Goal: Browse casually

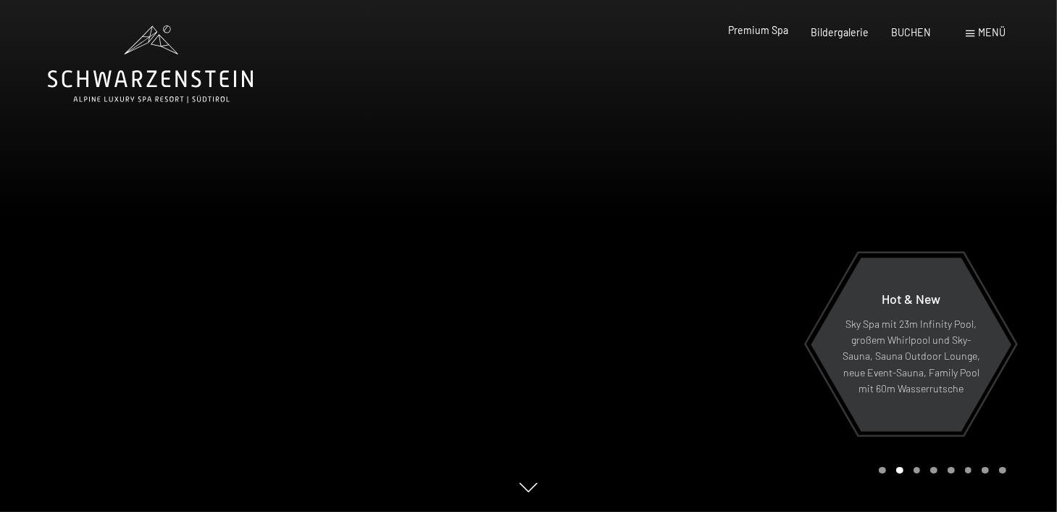
click at [789, 36] on div "Premium Spa" at bounding box center [758, 30] width 60 height 14
click at [770, 33] on span "Premium Spa" at bounding box center [758, 30] width 60 height 12
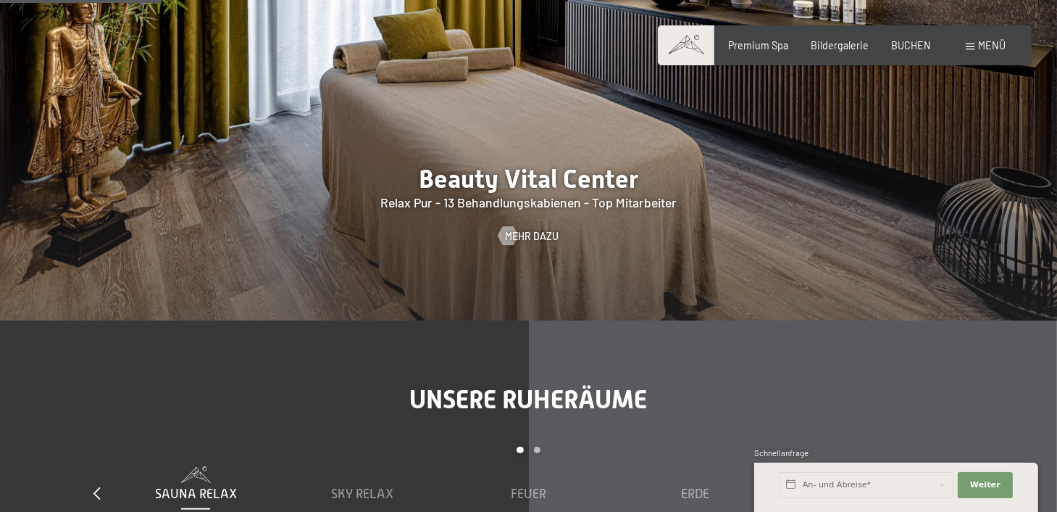
scroll to position [1377, 0]
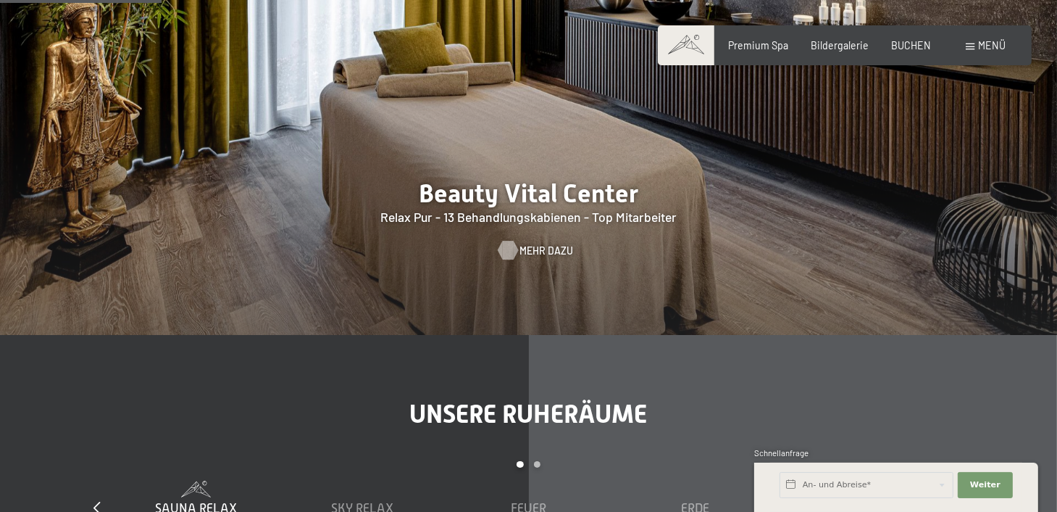
click at [546, 252] on span "Mehr dazu" at bounding box center [547, 251] width 54 height 14
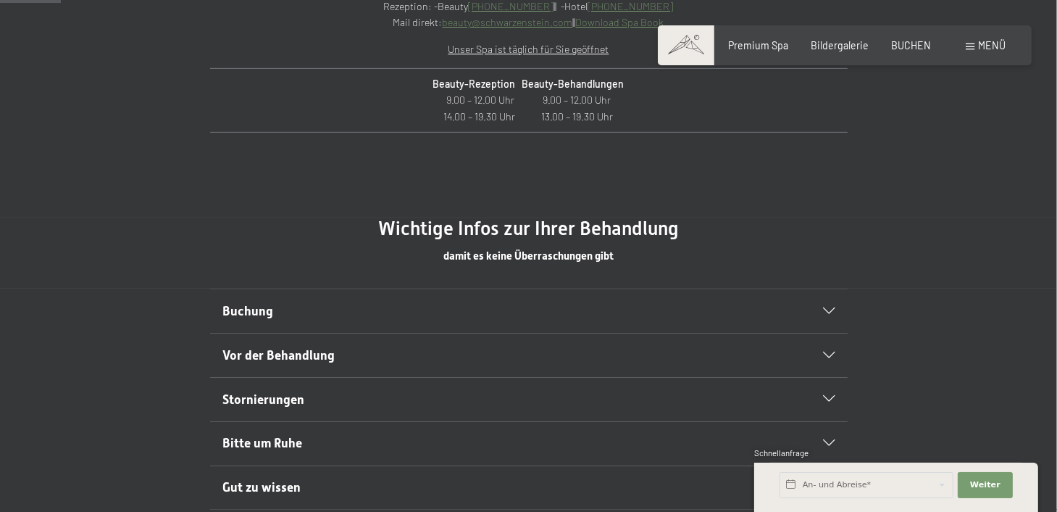
scroll to position [725, 0]
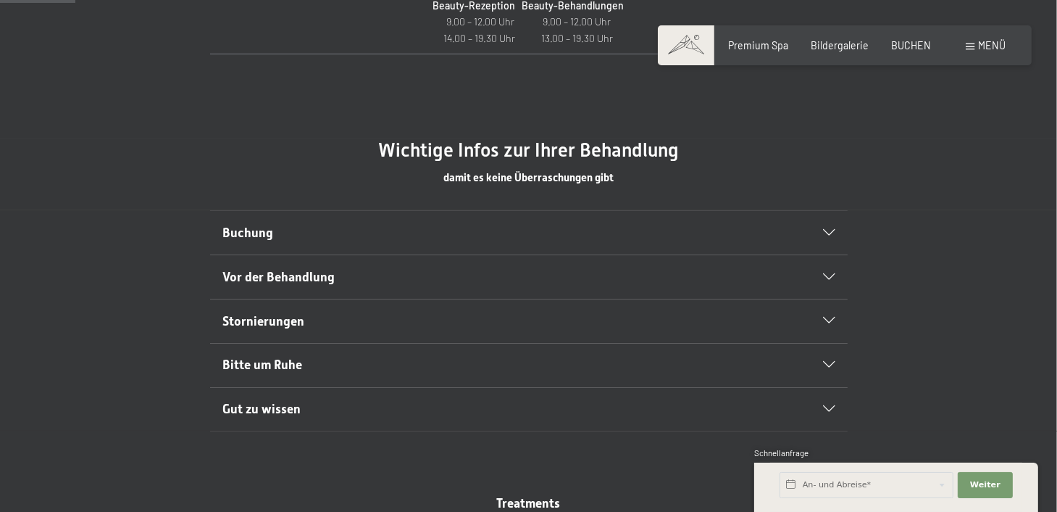
click at [831, 230] on icon at bounding box center [829, 233] width 12 height 7
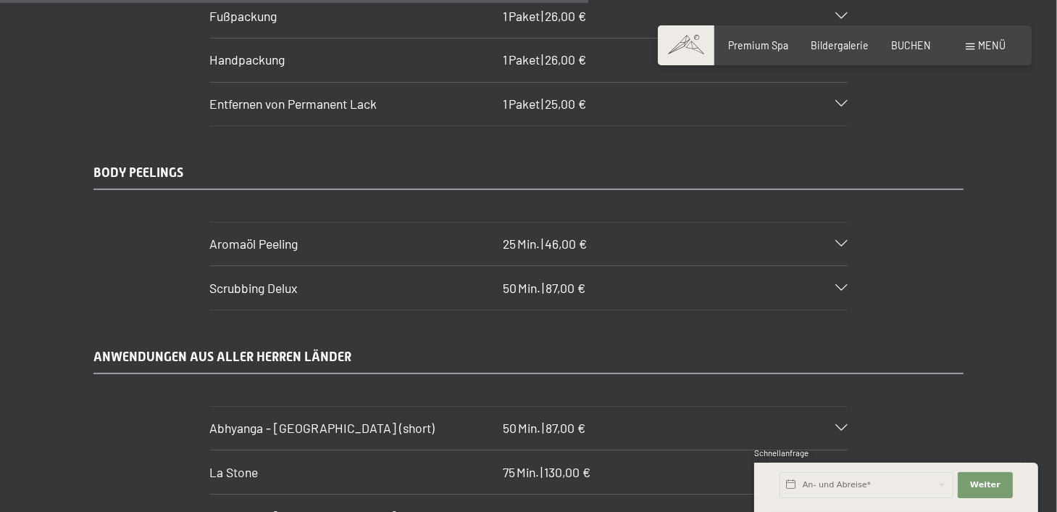
scroll to position [5726, 0]
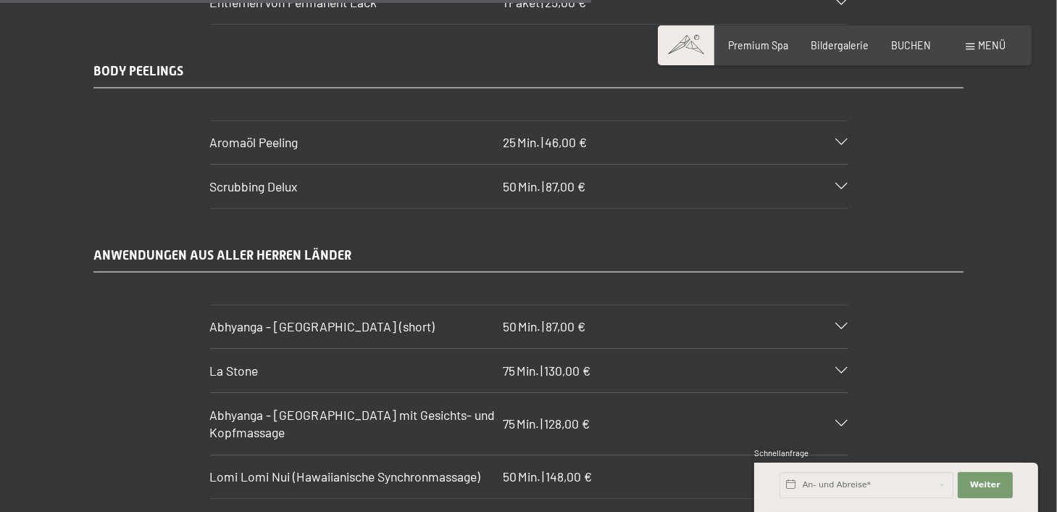
click at [841, 367] on icon at bounding box center [842, 370] width 12 height 7
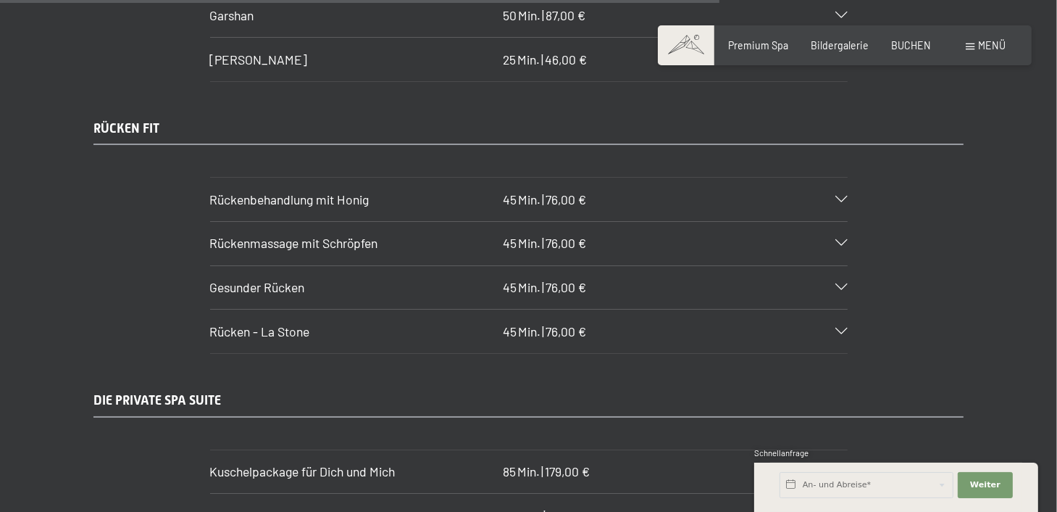
scroll to position [7103, 0]
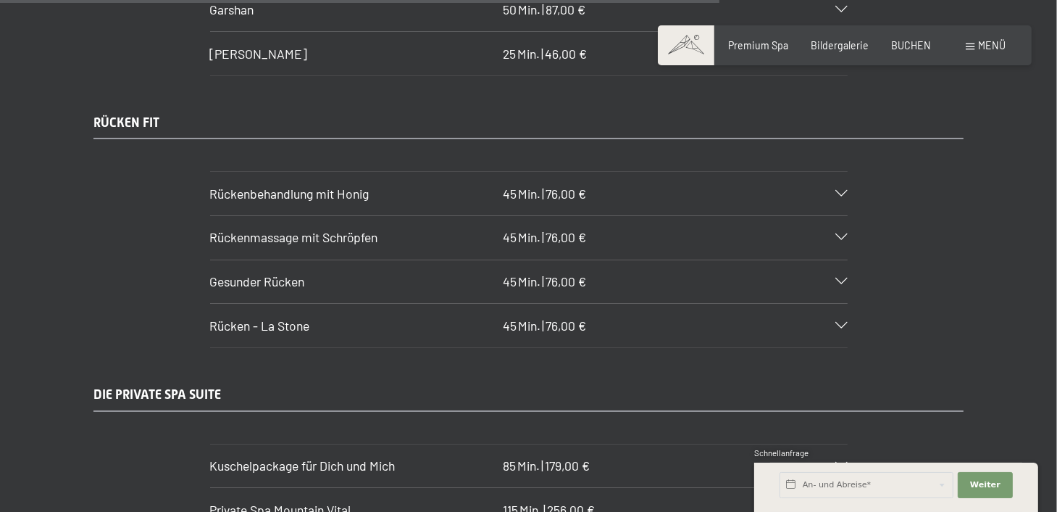
click at [844, 304] on div "Rücken - La Stone 45 Min. | 76,00 €" at bounding box center [529, 325] width 638 height 43
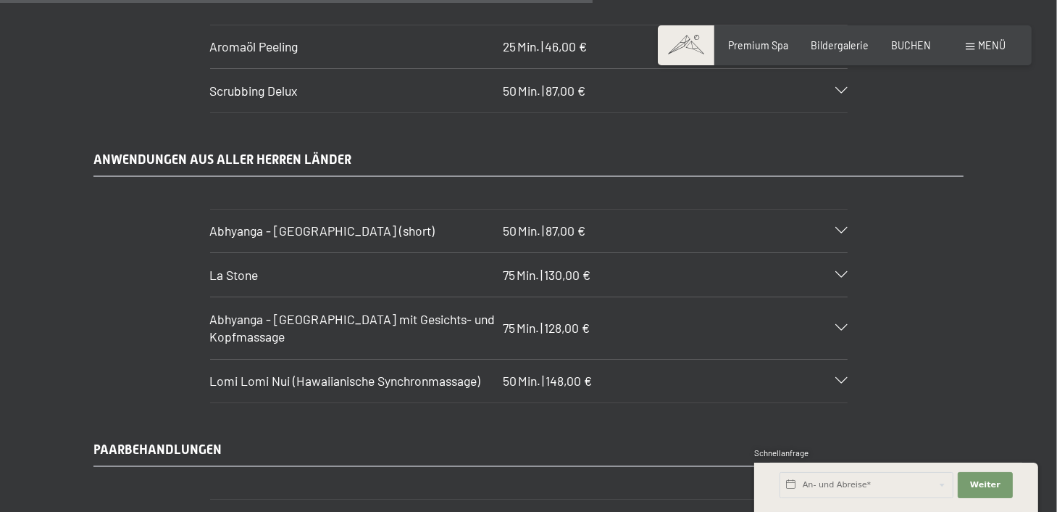
scroll to position [5818, 0]
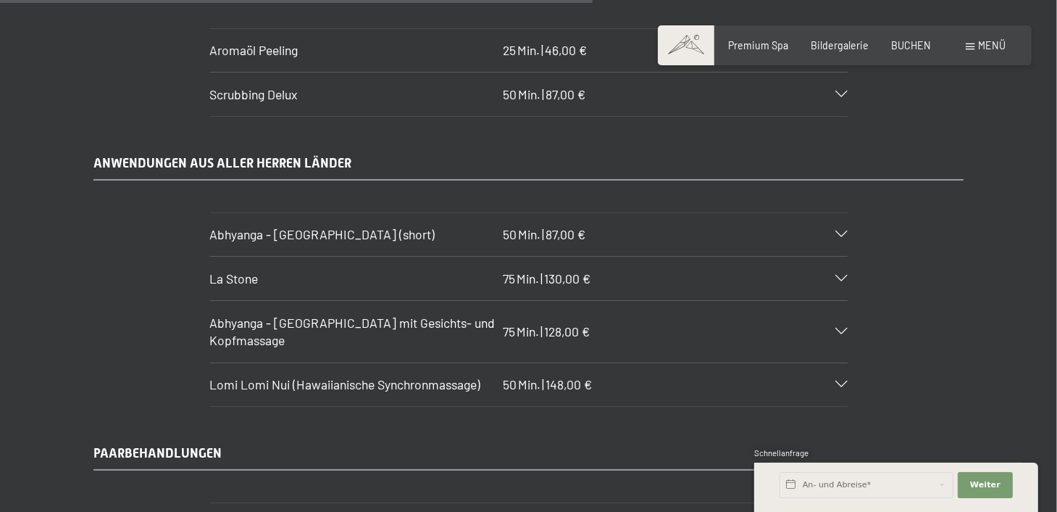
click at [839, 381] on icon at bounding box center [842, 384] width 12 height 7
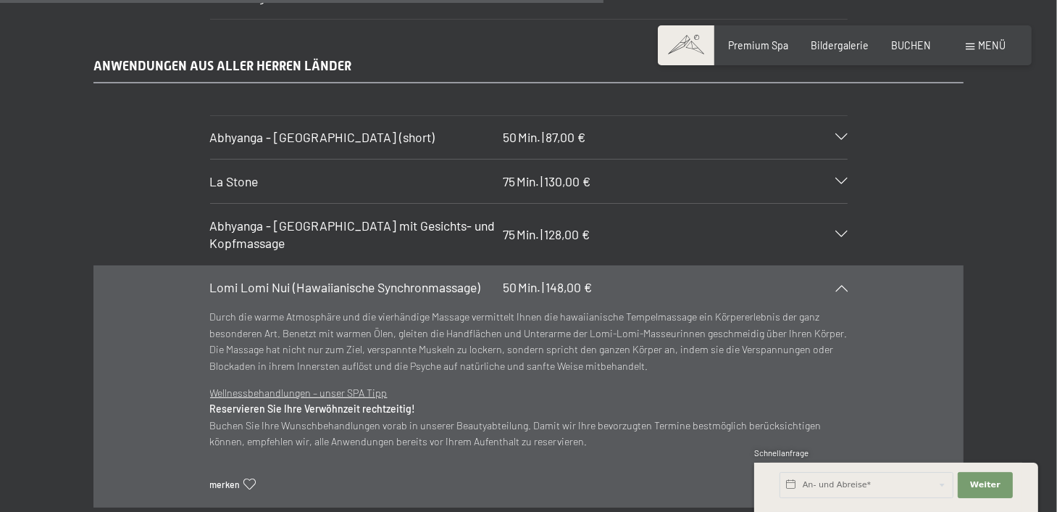
scroll to position [5890, 0]
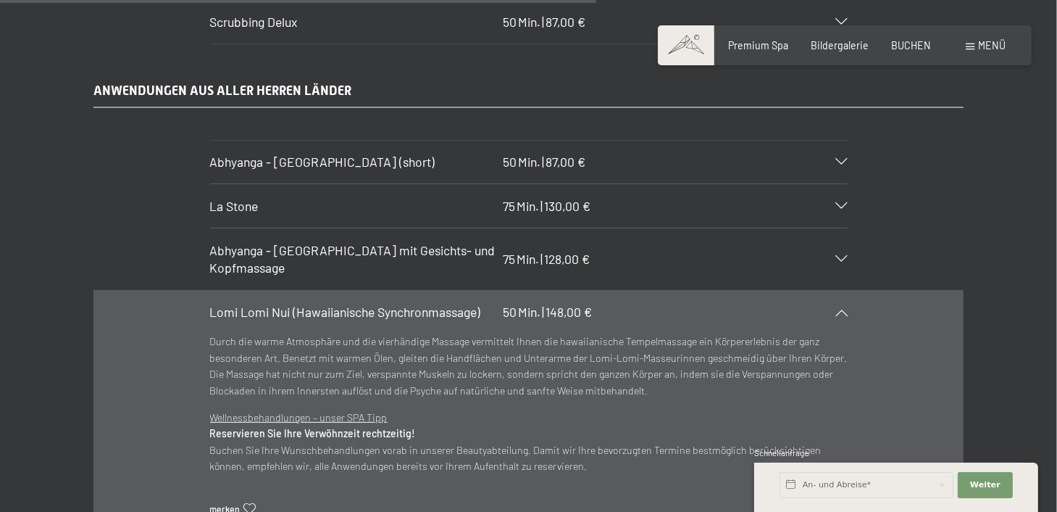
click at [847, 159] on icon at bounding box center [842, 162] width 12 height 7
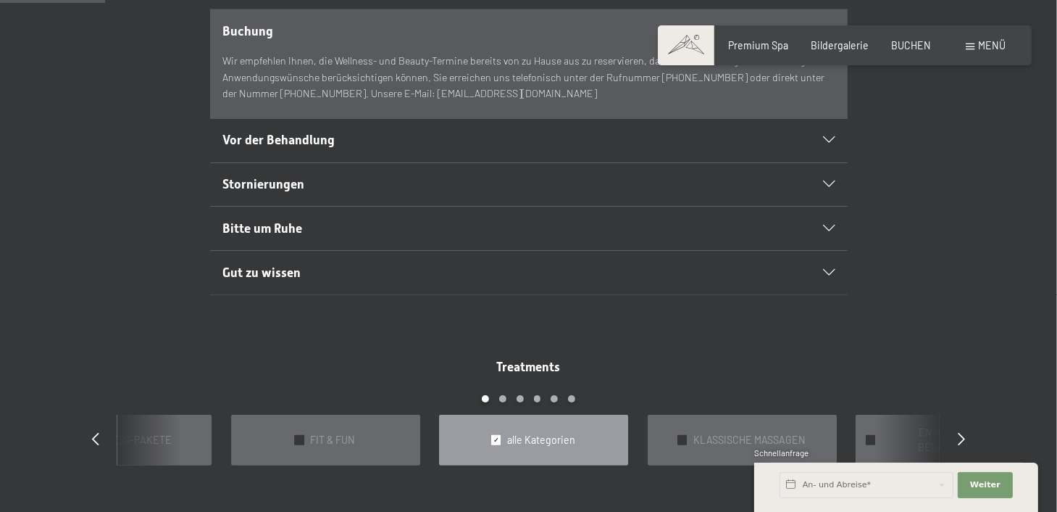
scroll to position [1034, 0]
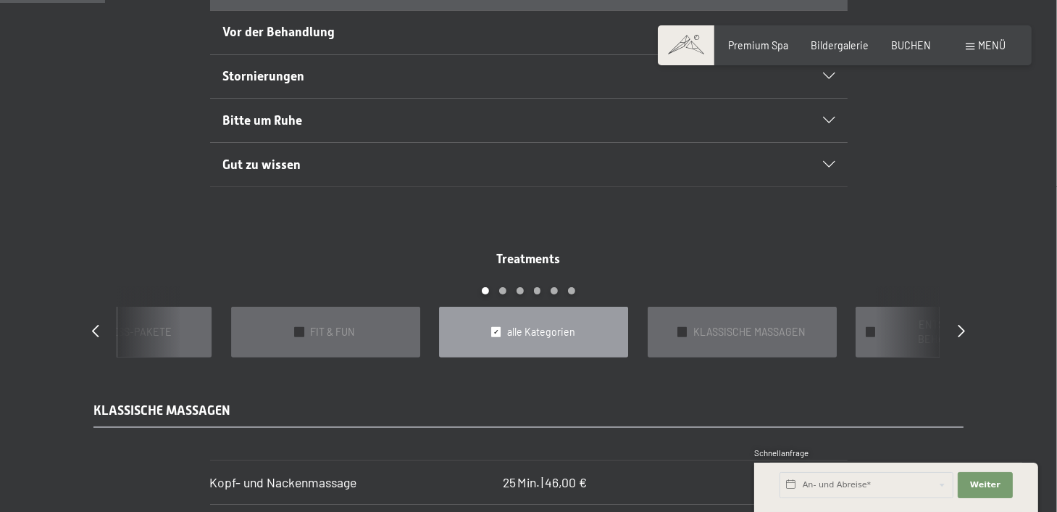
click at [831, 162] on icon at bounding box center [829, 165] width 12 height 7
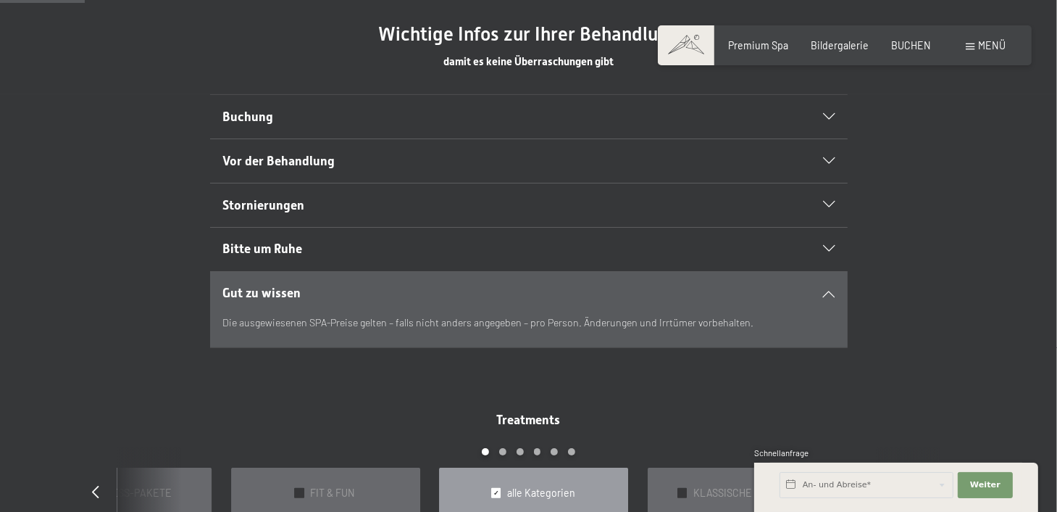
scroll to position [817, 0]
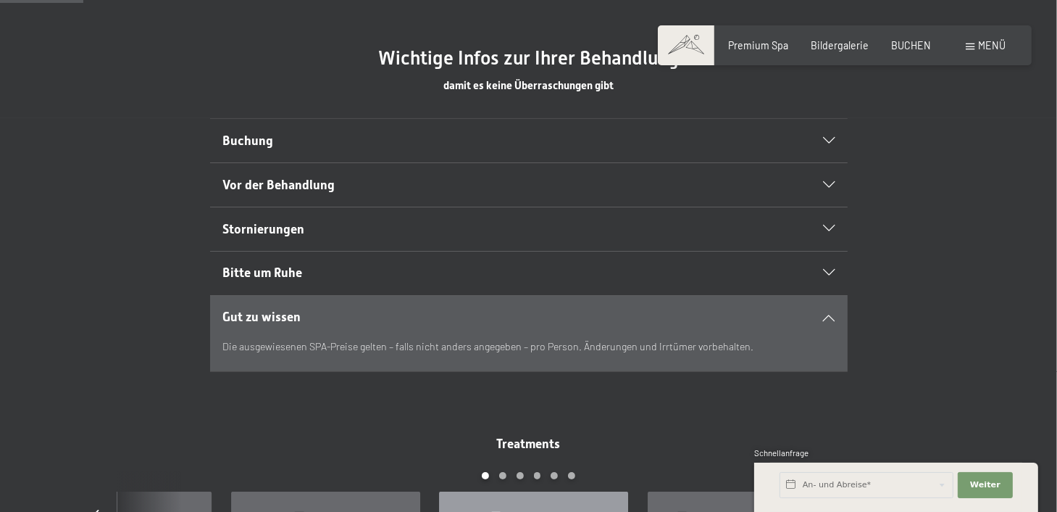
click at [830, 270] on icon at bounding box center [829, 273] width 12 height 7
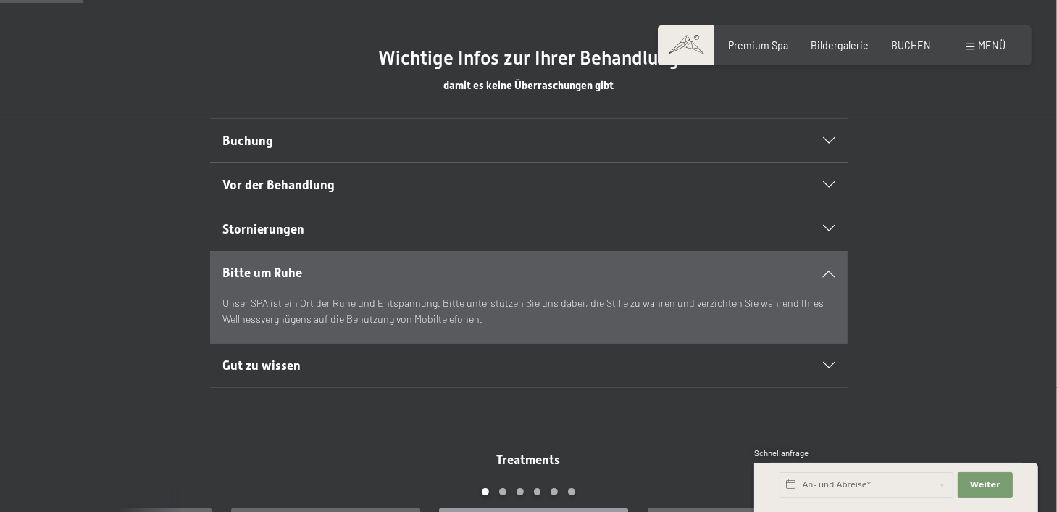
click at [823, 185] on icon at bounding box center [829, 185] width 12 height 7
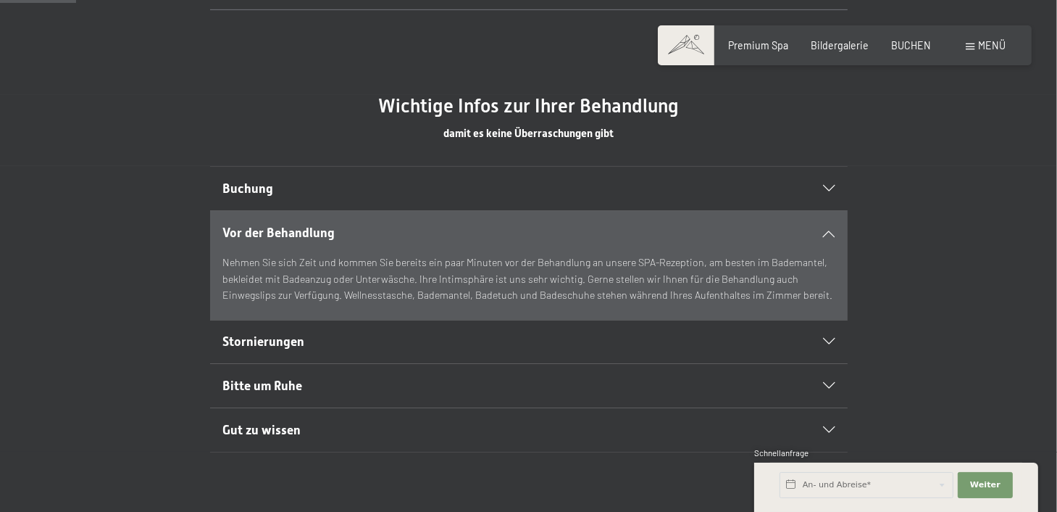
scroll to position [744, 0]
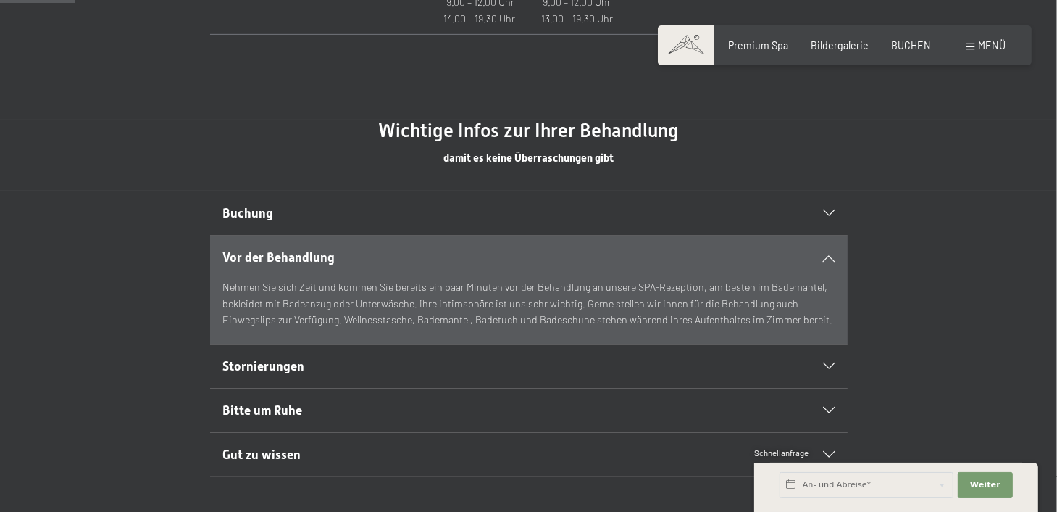
click at [835, 209] on section "Buchung Wir empfehlen Ihnen, die Wellness- und Beauty-Termine bereits von zu Ha…" at bounding box center [529, 213] width 638 height 45
click at [832, 215] on icon at bounding box center [829, 213] width 12 height 7
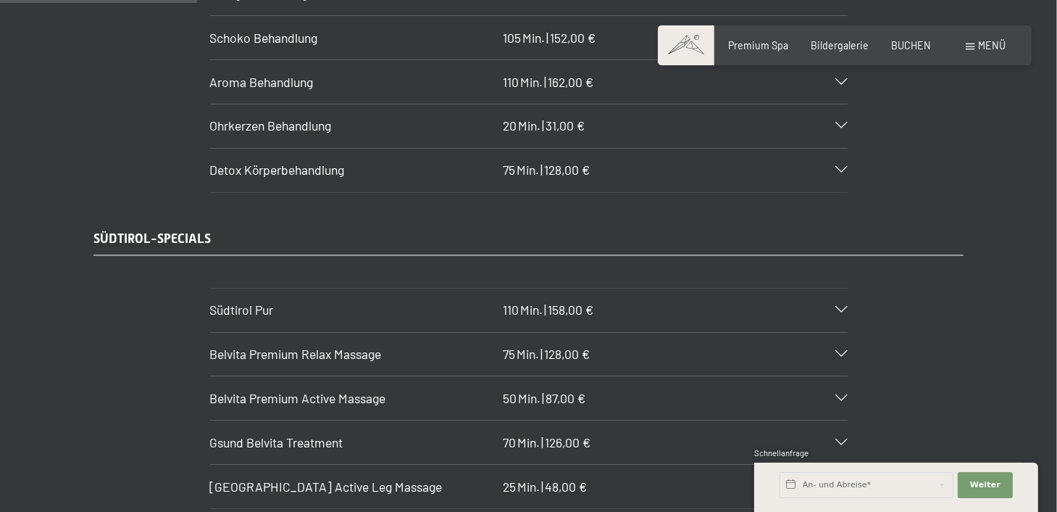
scroll to position [2049, 0]
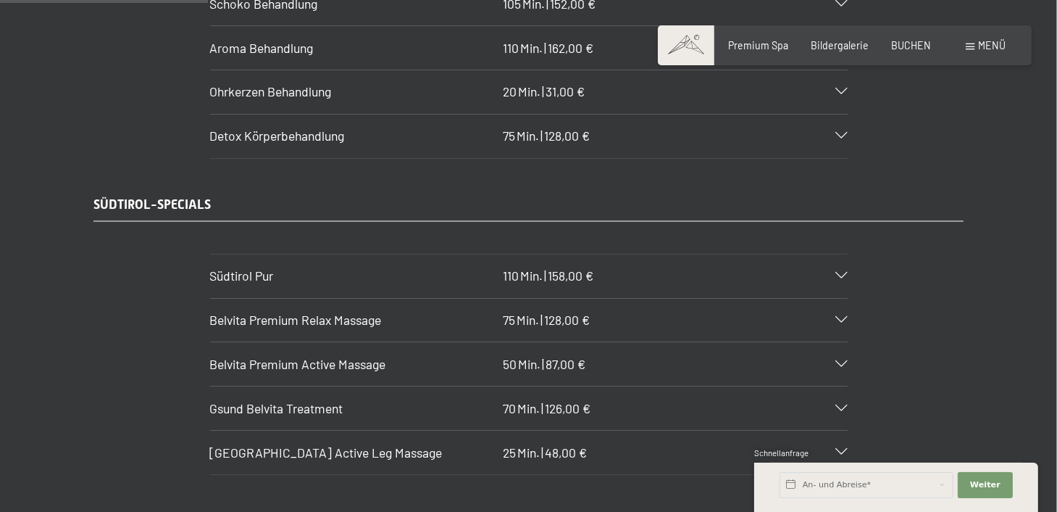
click at [840, 273] on icon at bounding box center [842, 276] width 12 height 7
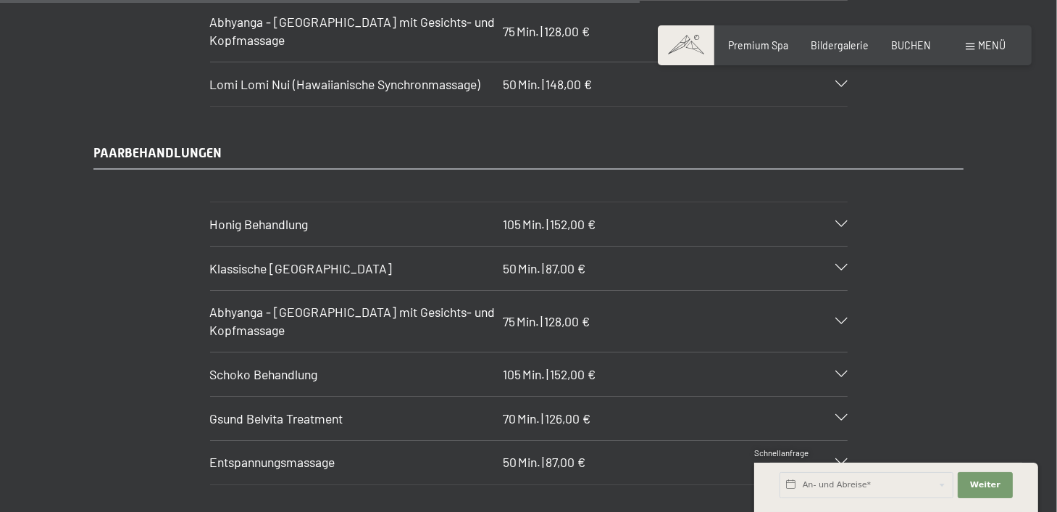
scroll to position [6325, 0]
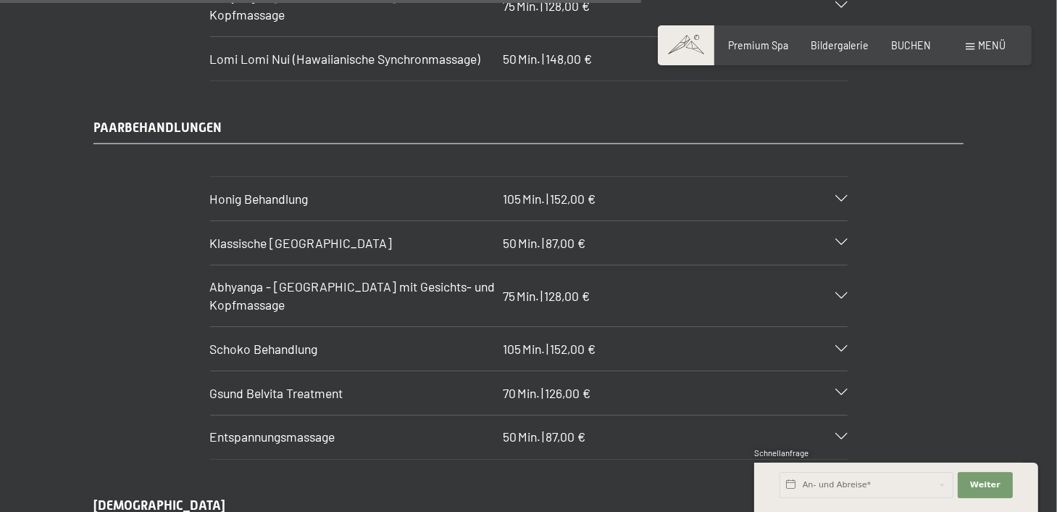
click at [841, 293] on icon at bounding box center [842, 296] width 12 height 7
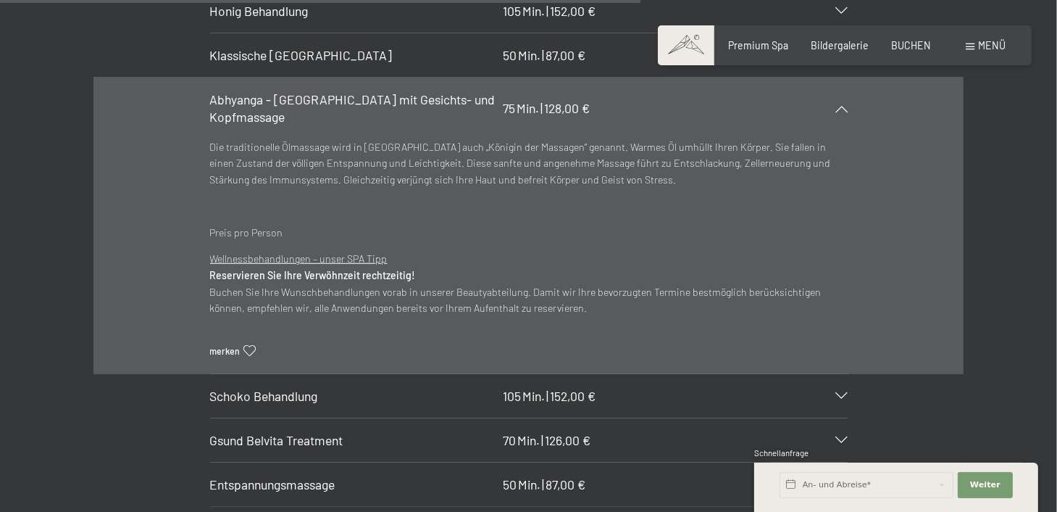
scroll to position [6361, 0]
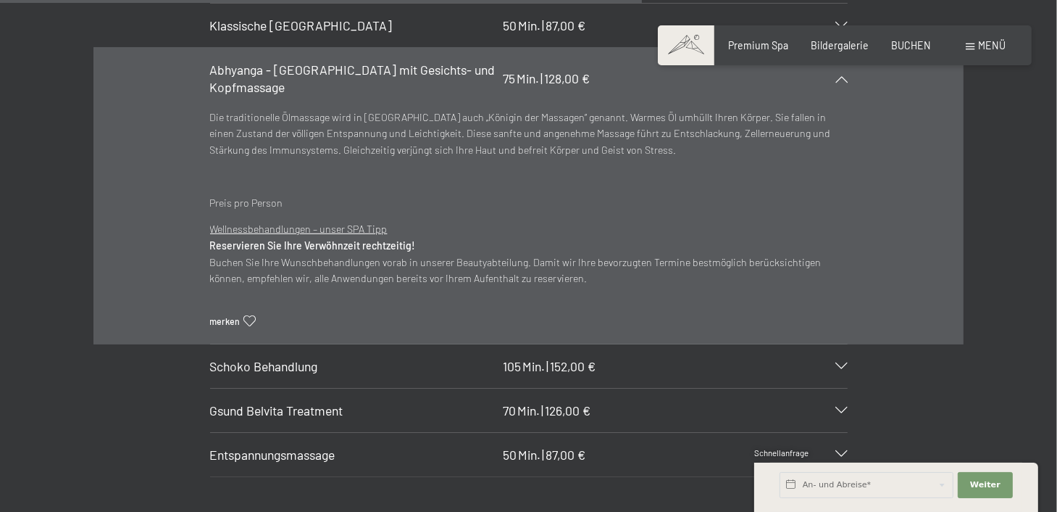
click at [838, 363] on icon at bounding box center [842, 366] width 12 height 7
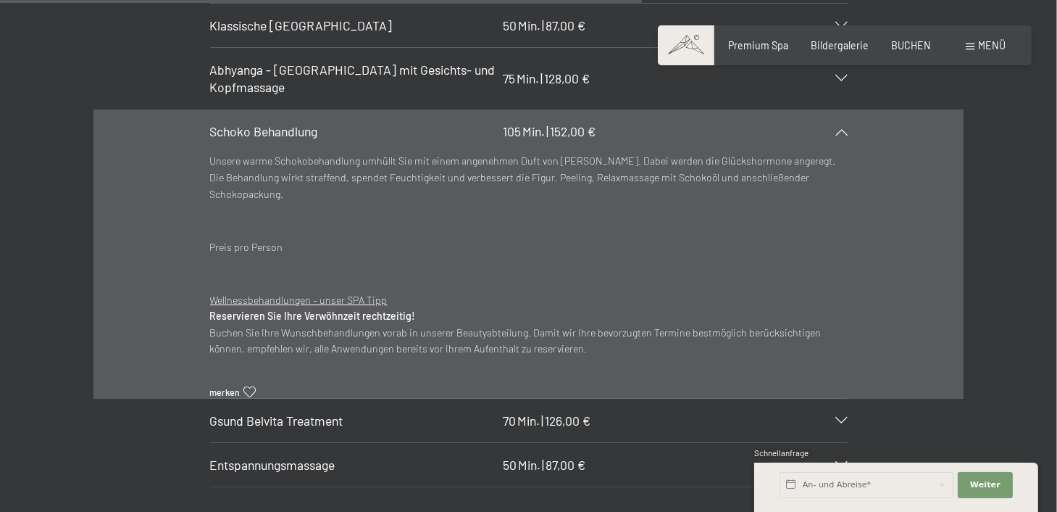
click at [840, 110] on div "Schoko Behandlung 105 Min. | 152,00 €" at bounding box center [529, 131] width 638 height 43
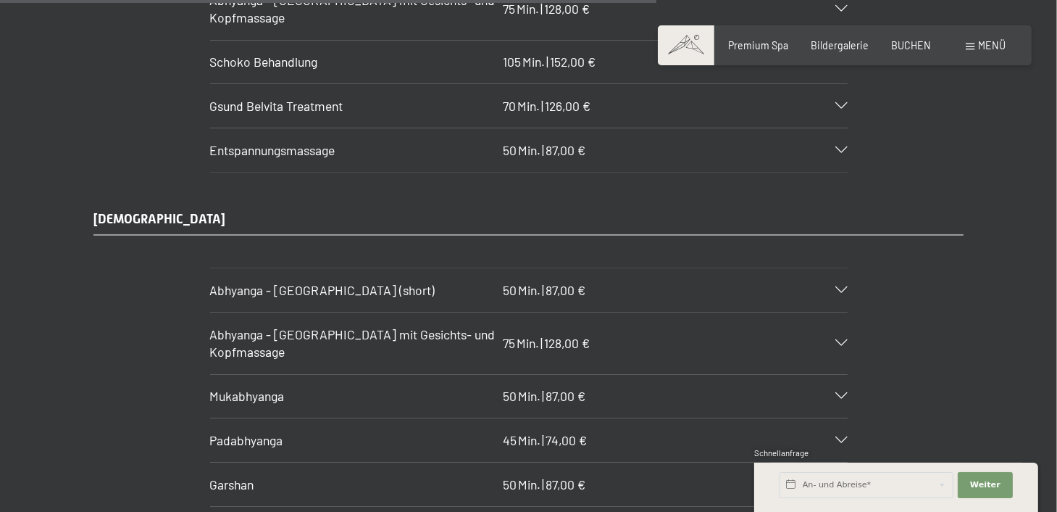
scroll to position [6506, 0]
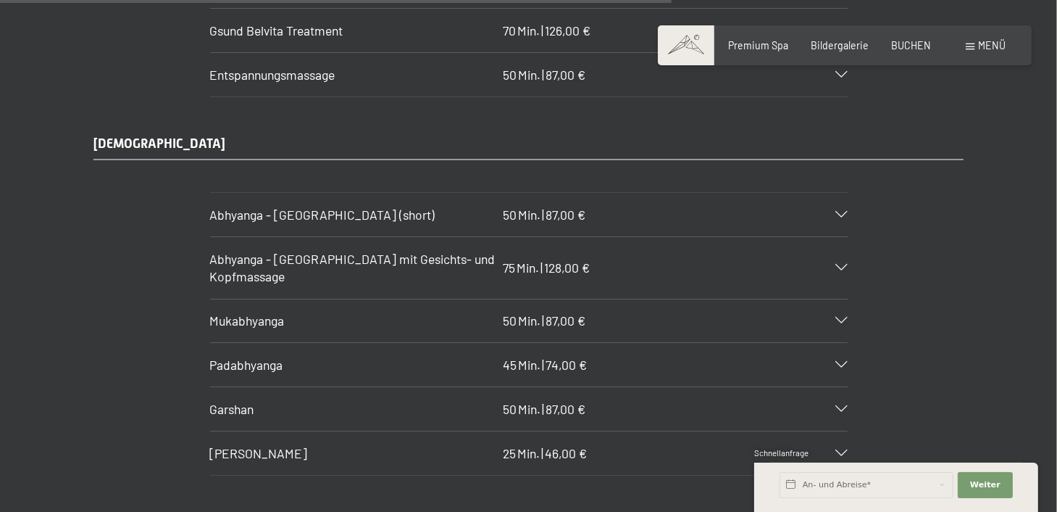
click at [838, 299] on div "Mukabhyanga 50 Min. | 87,00 €" at bounding box center [529, 320] width 638 height 43
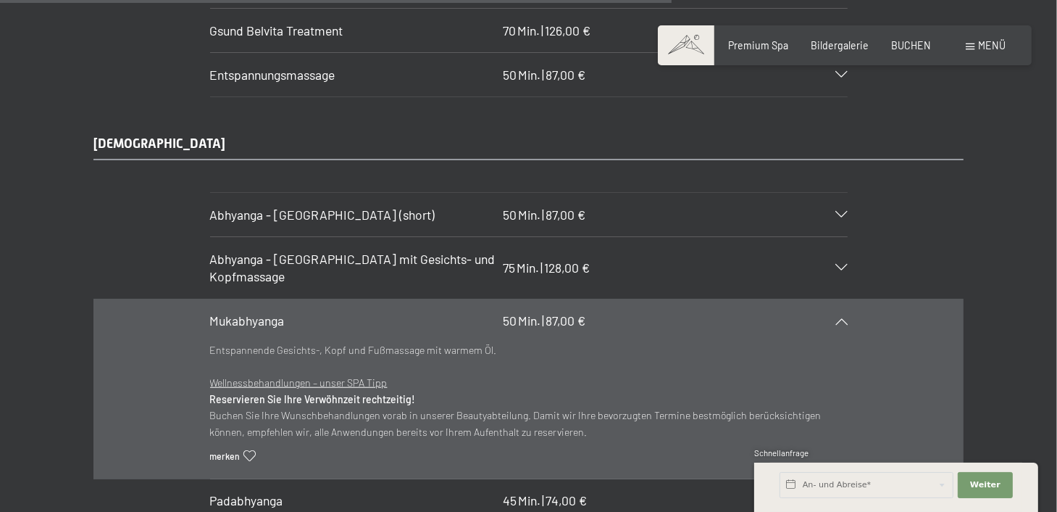
click at [838, 299] on div "Mukabhyanga 50 Min. | 87,00 €" at bounding box center [529, 320] width 638 height 43
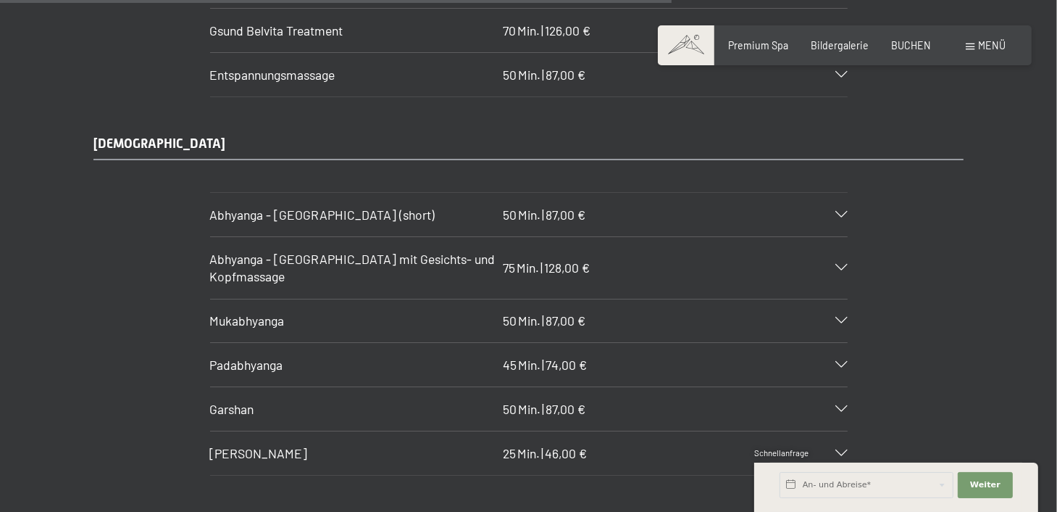
click at [843, 362] on icon at bounding box center [842, 365] width 12 height 7
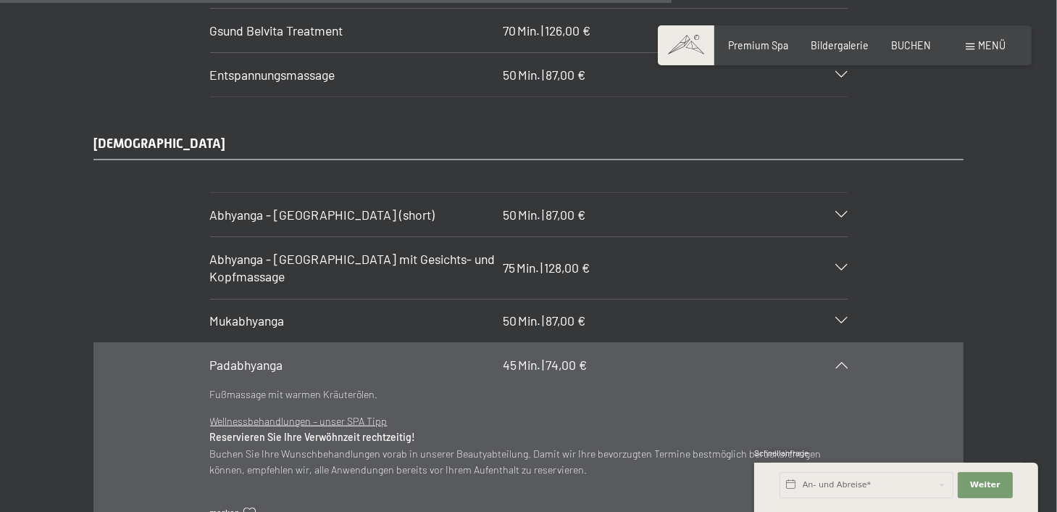
click at [843, 362] on icon at bounding box center [842, 365] width 12 height 7
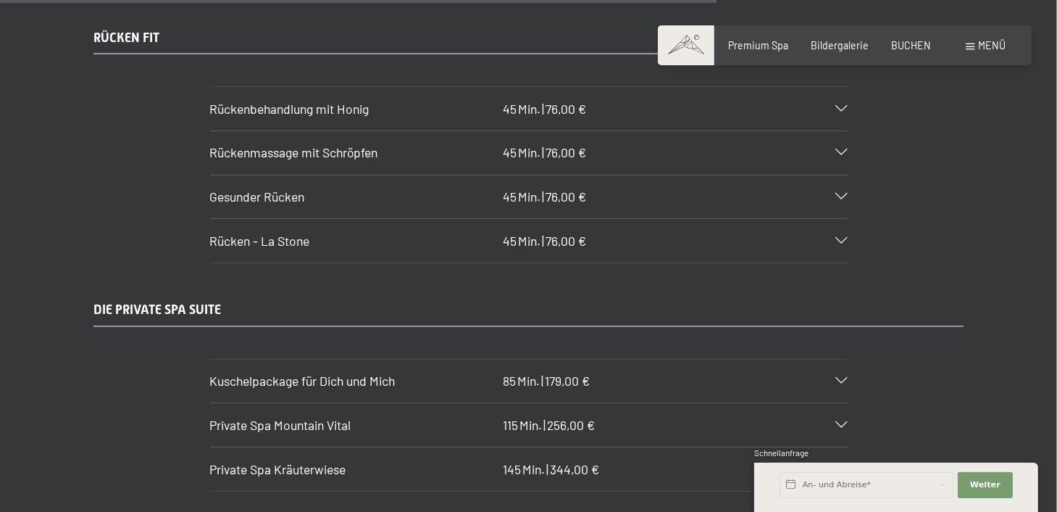
scroll to position [7013, 0]
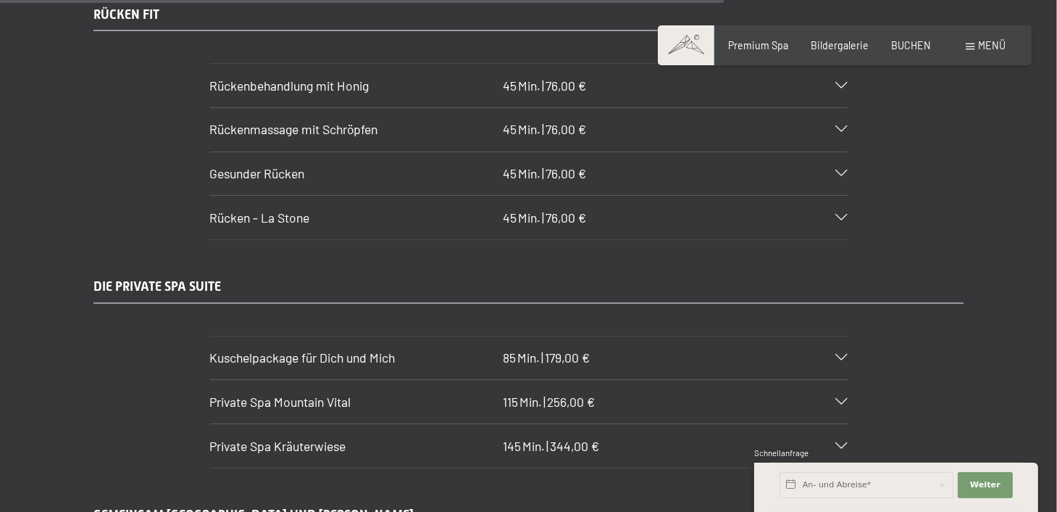
click at [843, 399] on icon at bounding box center [842, 402] width 12 height 7
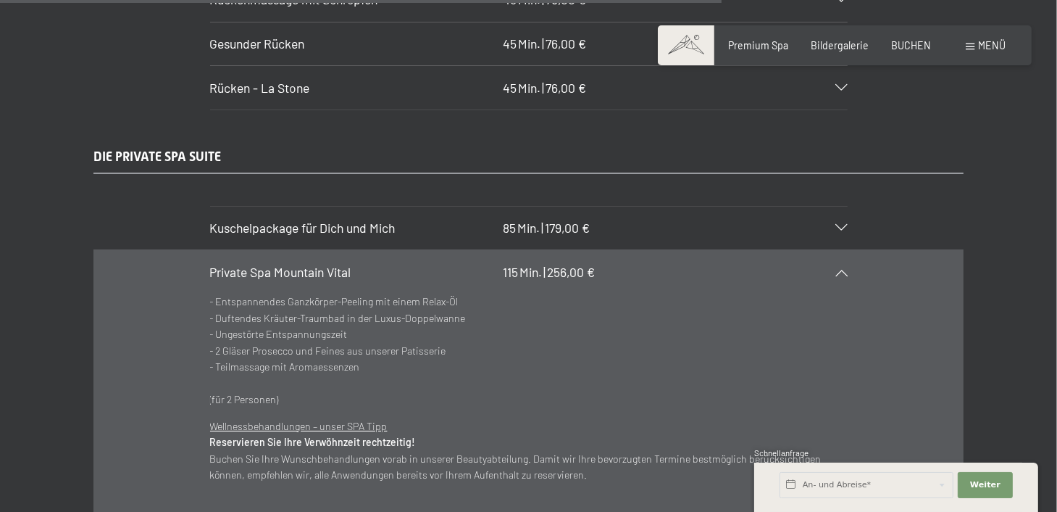
scroll to position [7158, 0]
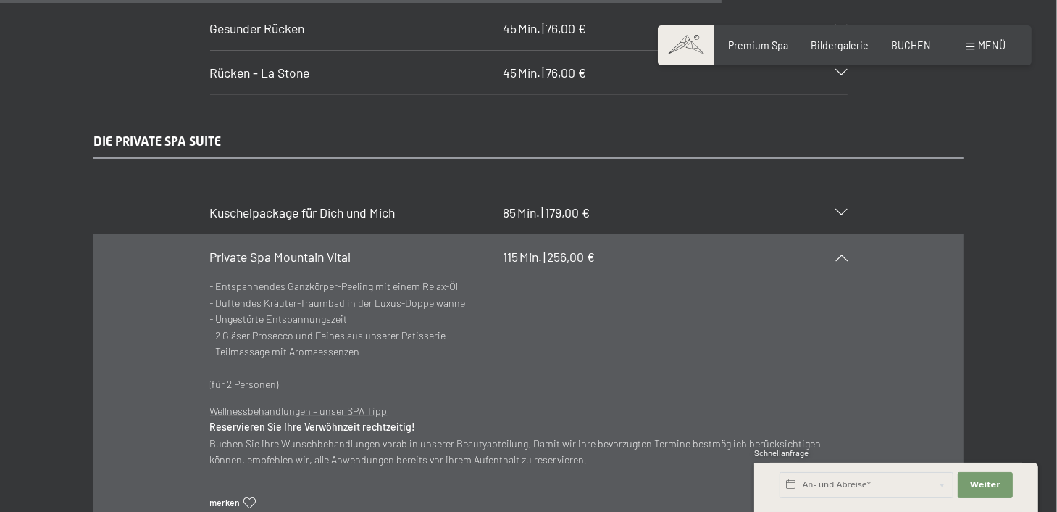
click at [844, 235] on div "Private Spa Mountain Vital 115 Min. | 256,00 €" at bounding box center [529, 256] width 638 height 43
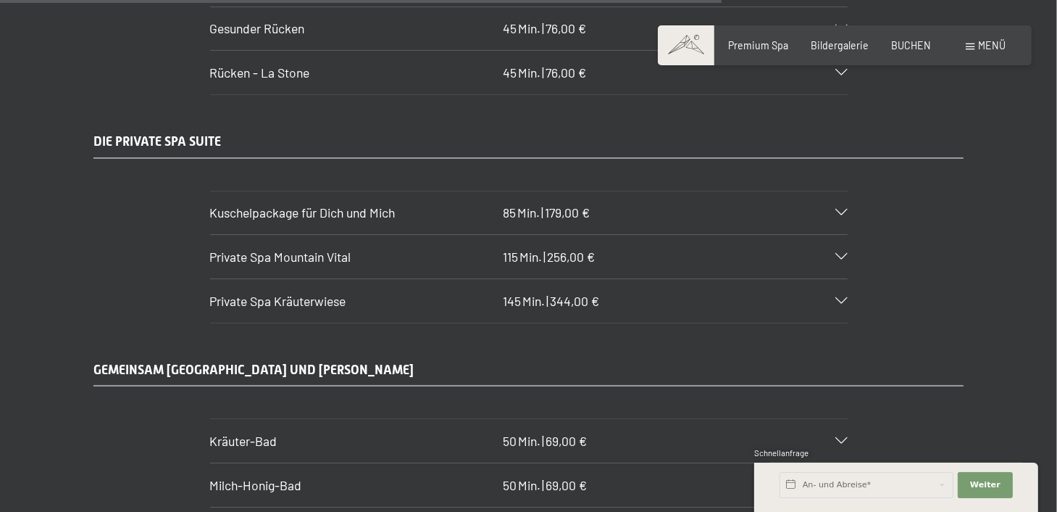
click at [843, 298] on icon at bounding box center [842, 301] width 12 height 7
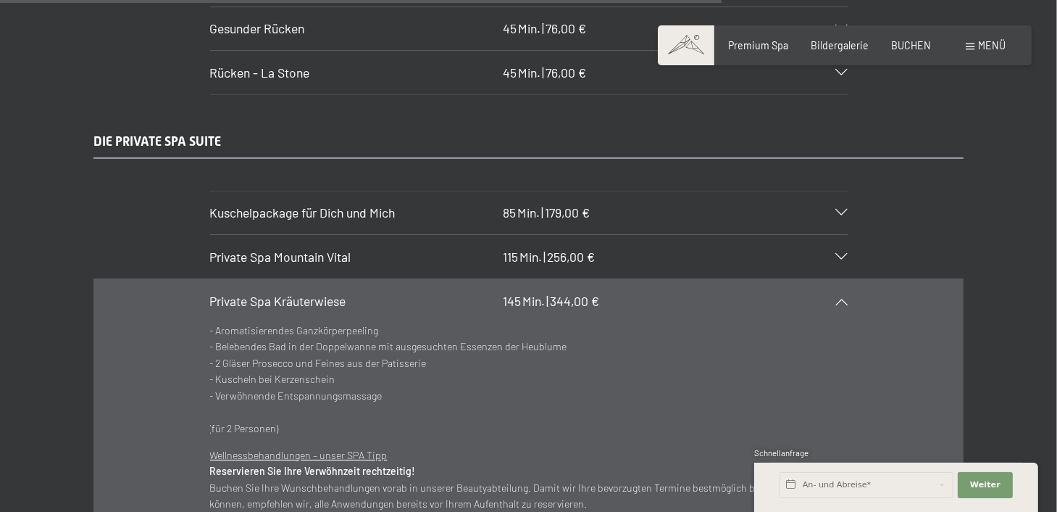
click at [843, 298] on icon at bounding box center [842, 301] width 12 height 7
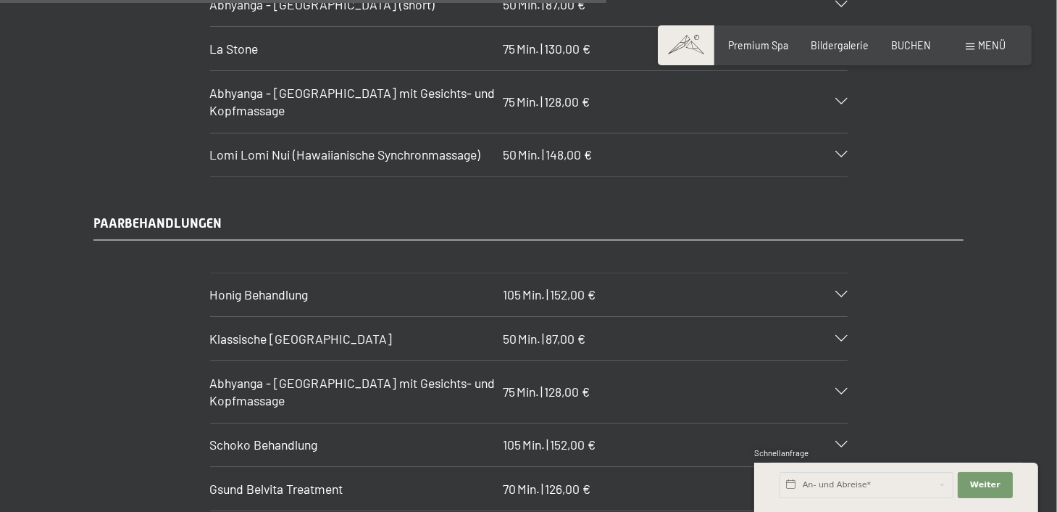
scroll to position [5853, 0]
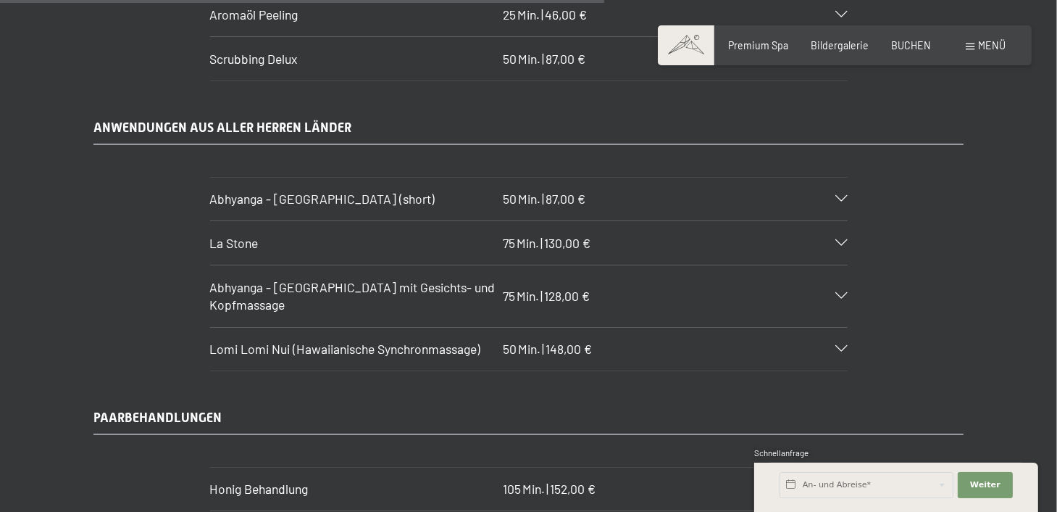
click at [841, 240] on icon at bounding box center [842, 243] width 12 height 7
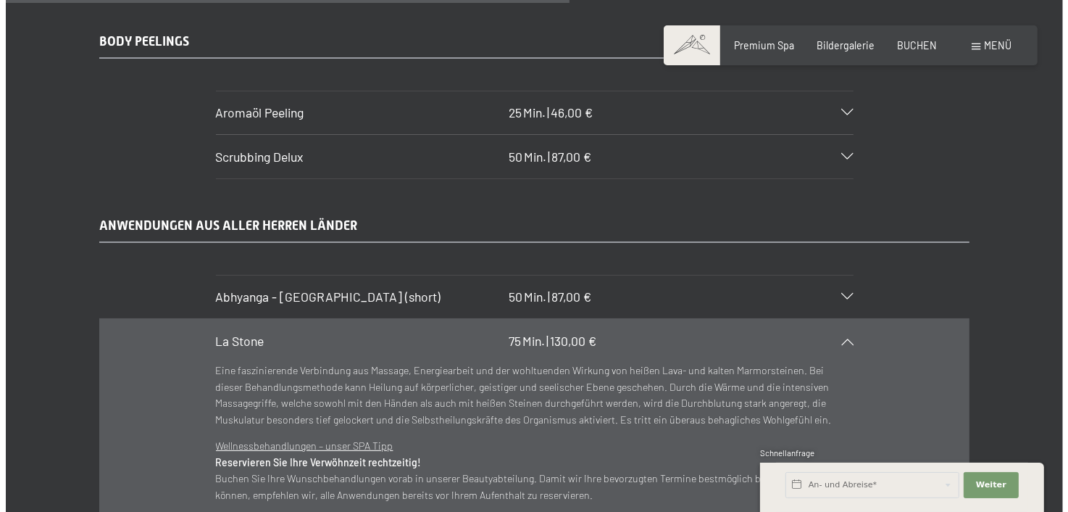
scroll to position [5563, 0]
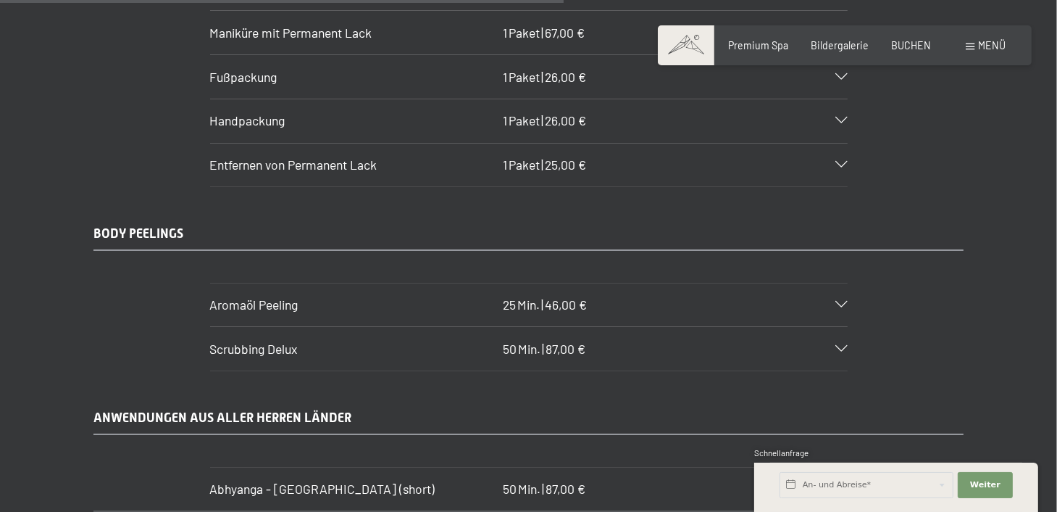
click at [968, 48] on span at bounding box center [971, 46] width 9 height 7
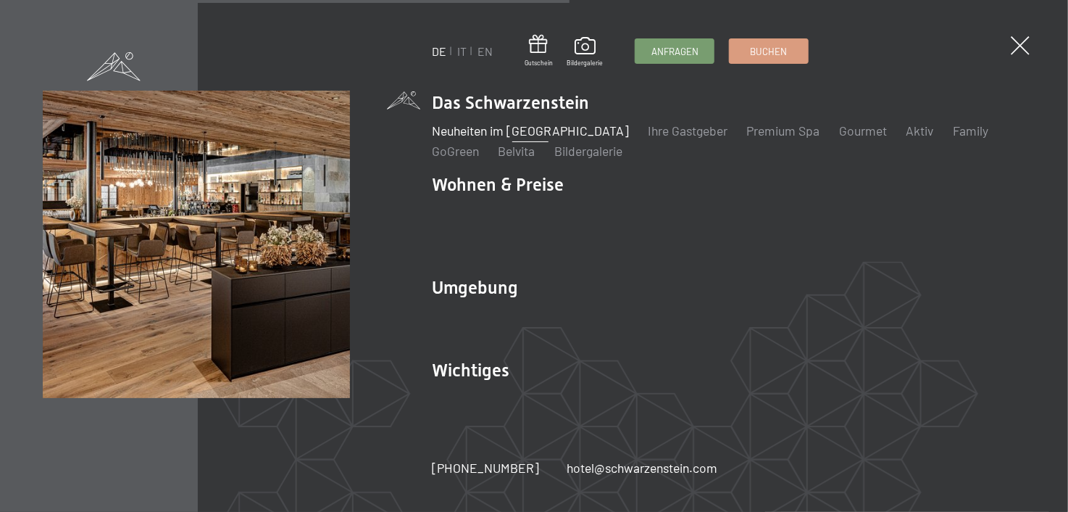
click at [562, 138] on link "Neuheiten im [GEOGRAPHIC_DATA]" at bounding box center [530, 130] width 197 height 16
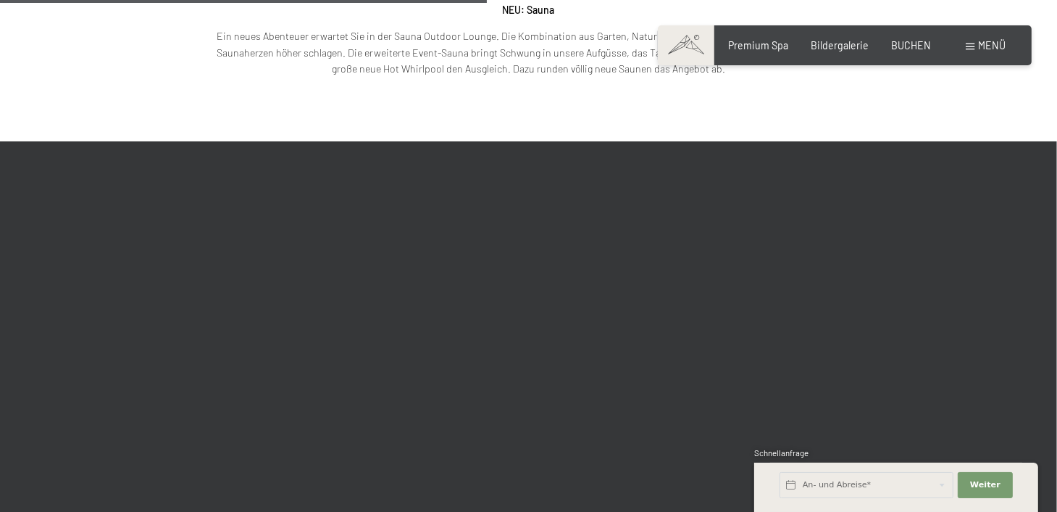
scroll to position [2174, 0]
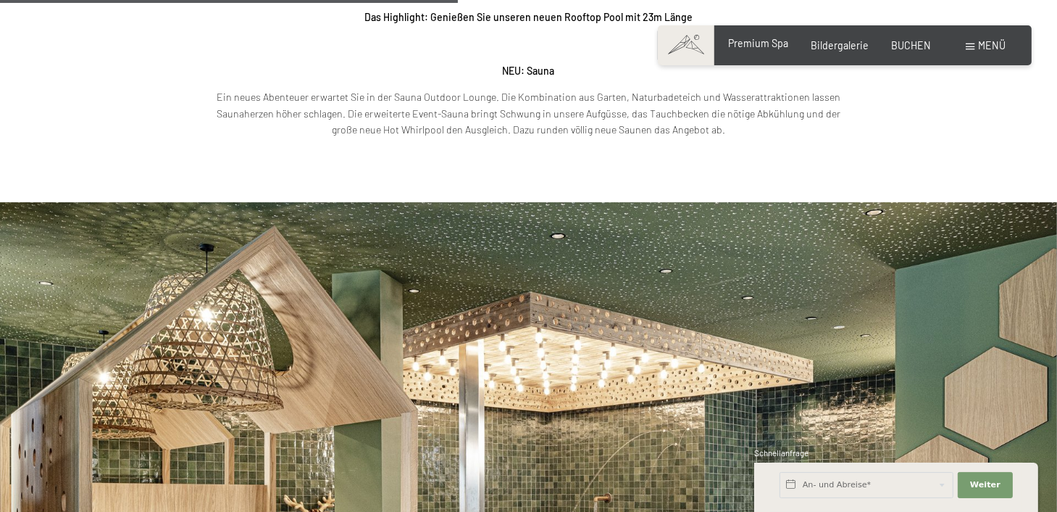
click at [762, 44] on span "Premium Spa" at bounding box center [758, 43] width 60 height 12
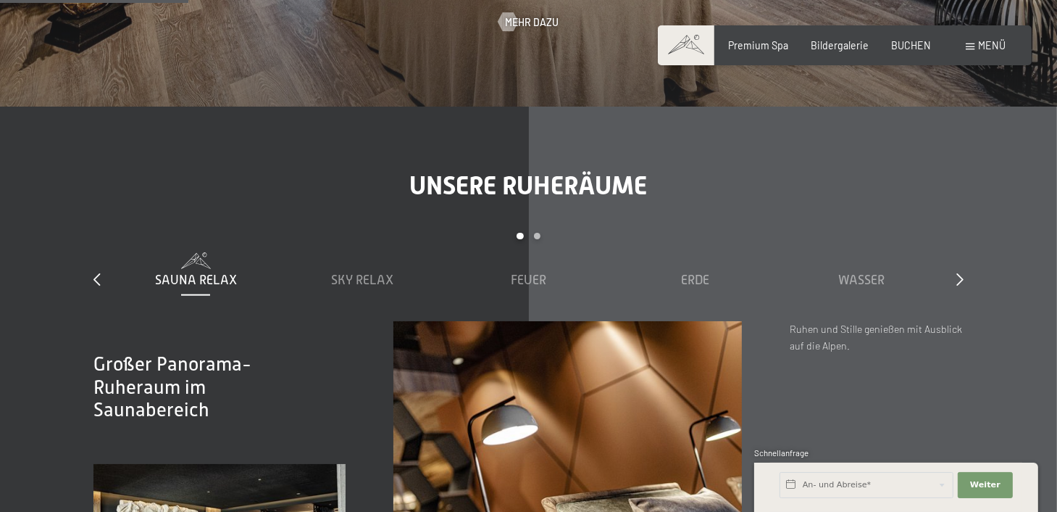
scroll to position [1522, 0]
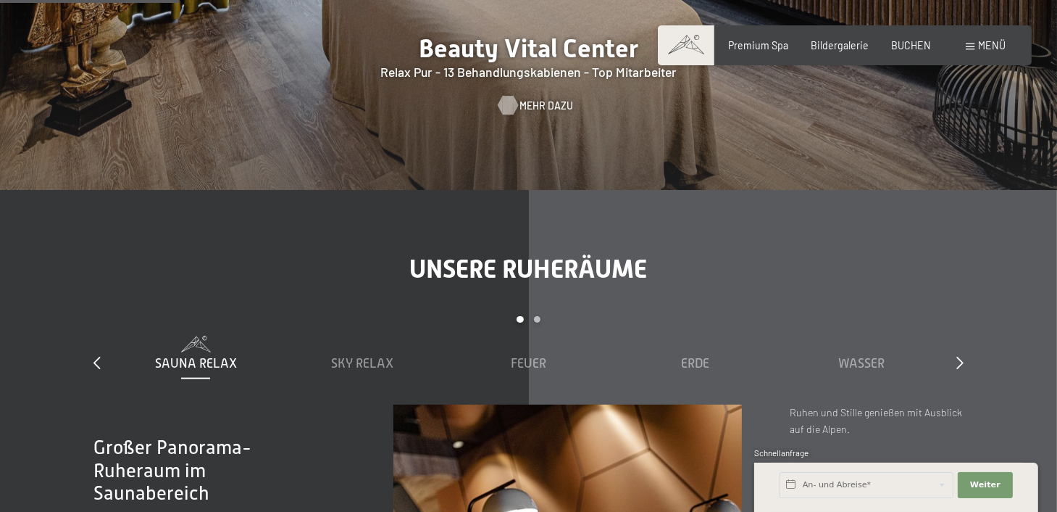
click at [528, 111] on span "Mehr dazu" at bounding box center [547, 106] width 54 height 14
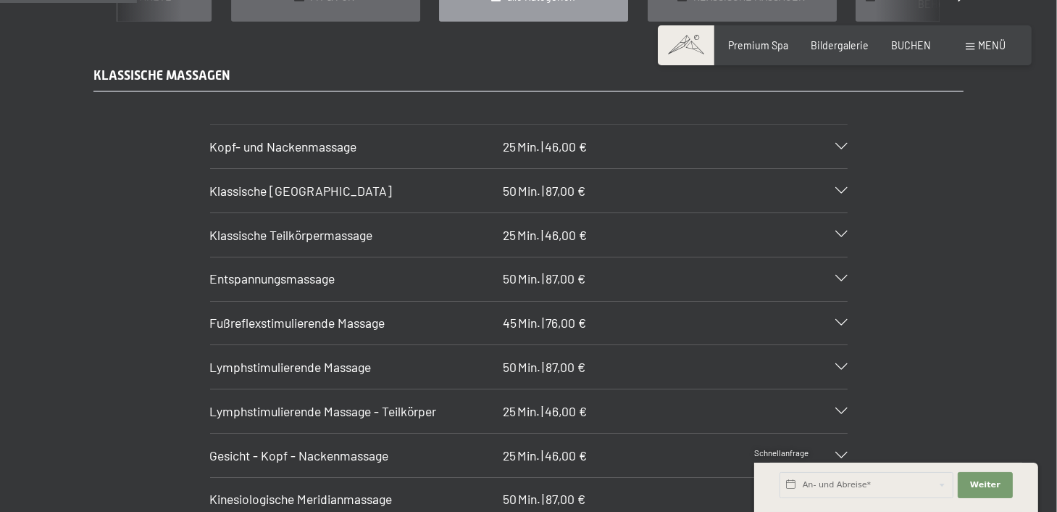
scroll to position [1377, 0]
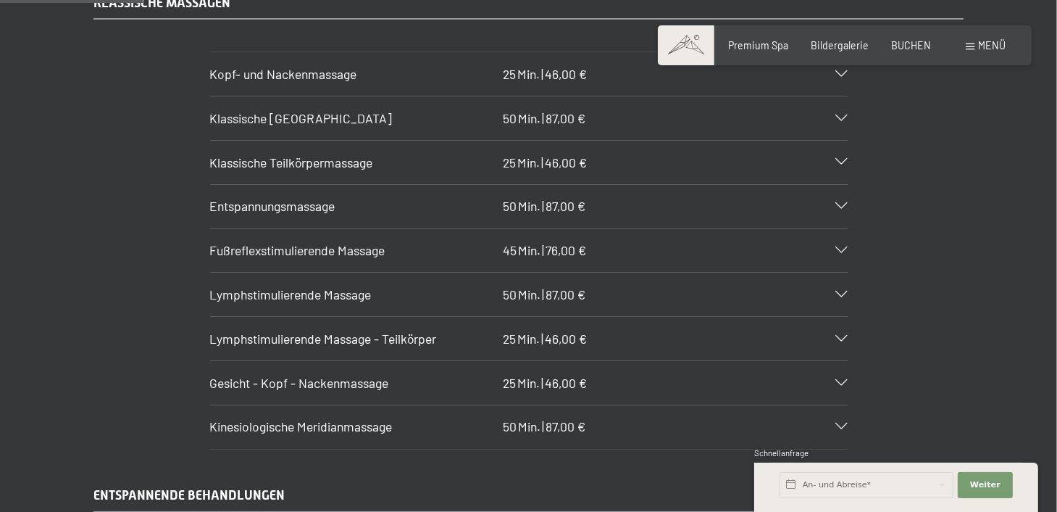
click at [844, 247] on icon at bounding box center [842, 250] width 12 height 7
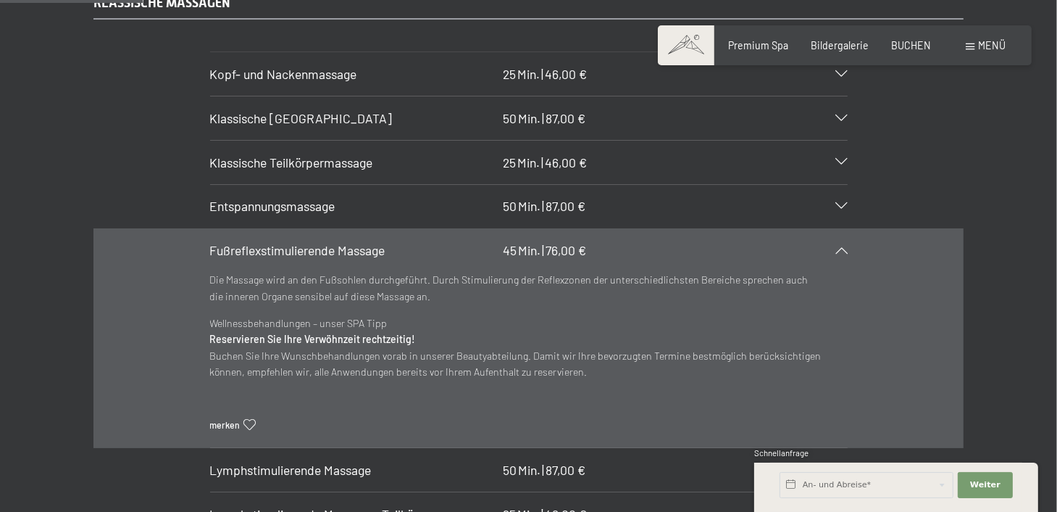
scroll to position [1522, 0]
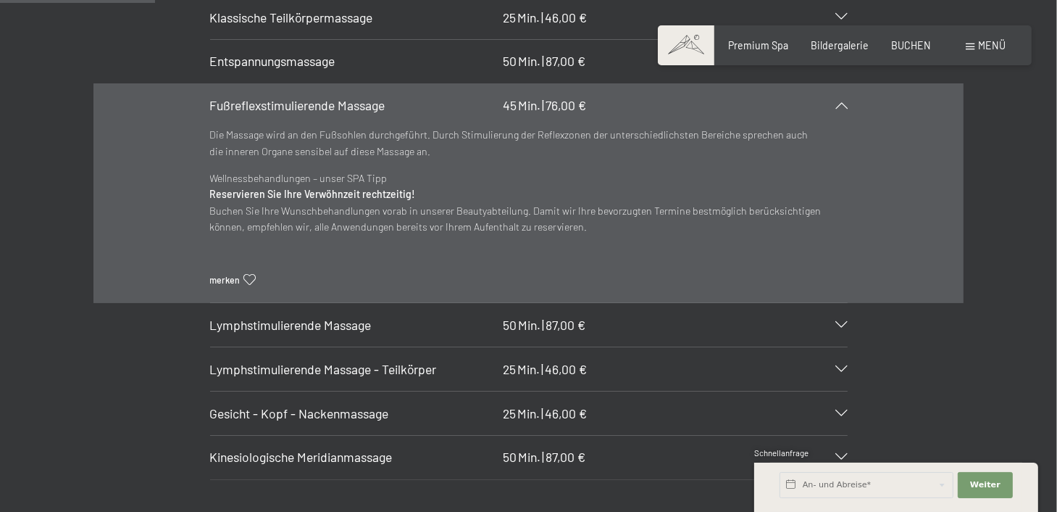
click at [844, 366] on icon at bounding box center [842, 369] width 12 height 7
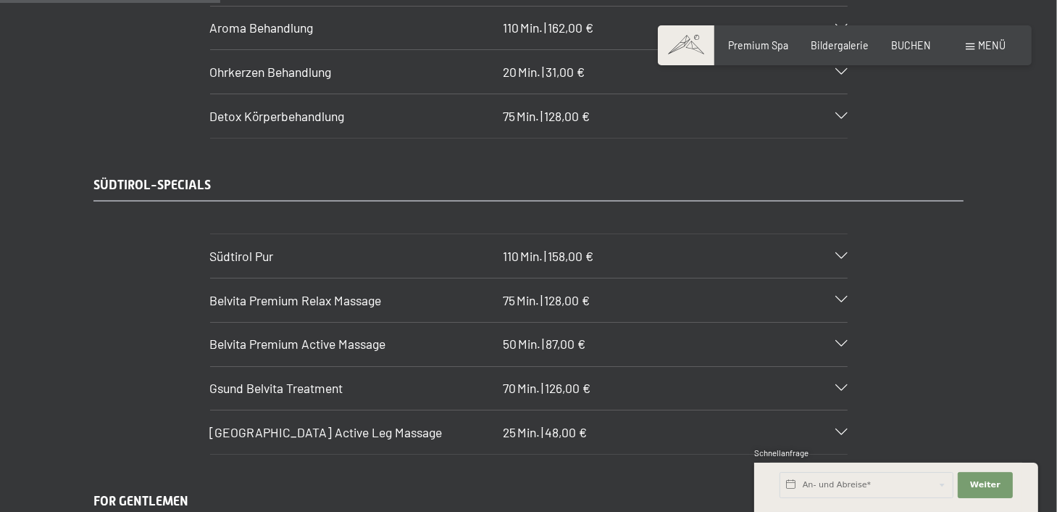
scroll to position [2174, 0]
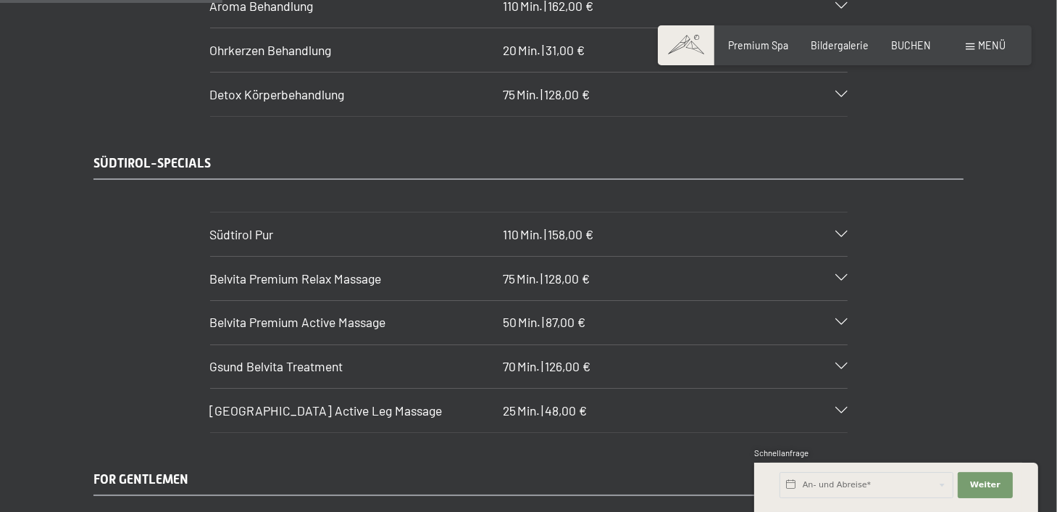
click at [841, 363] on icon at bounding box center [842, 366] width 12 height 7
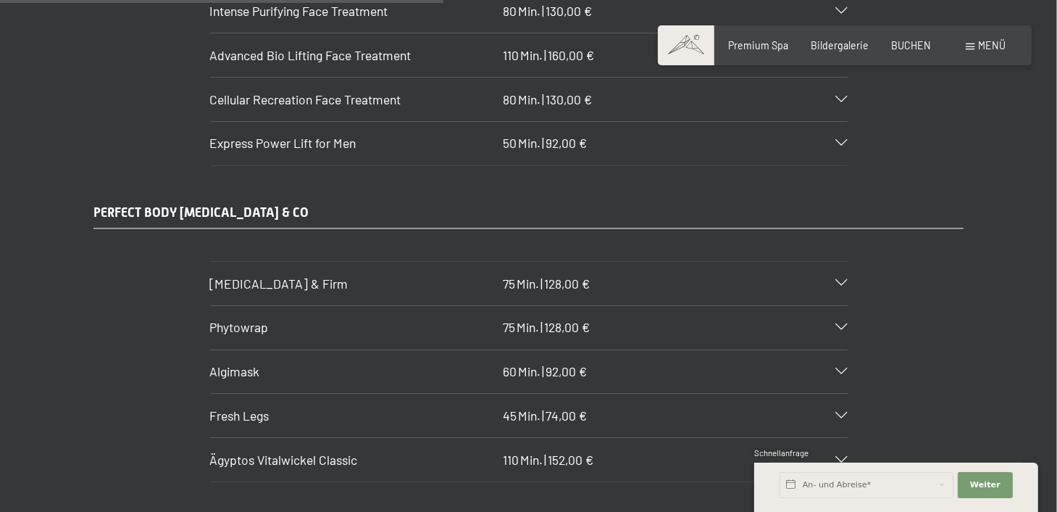
scroll to position [4417, 0]
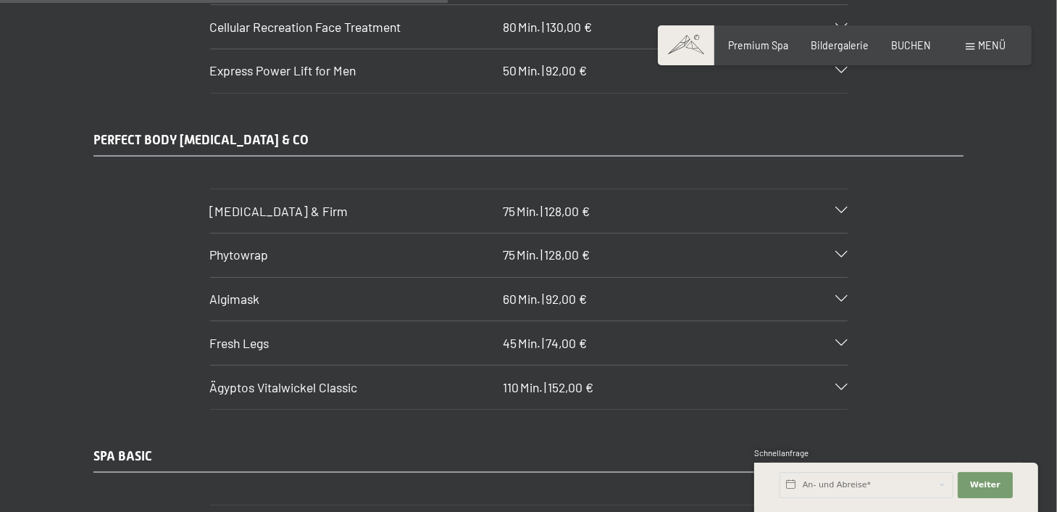
click at [842, 340] on icon at bounding box center [842, 343] width 12 height 7
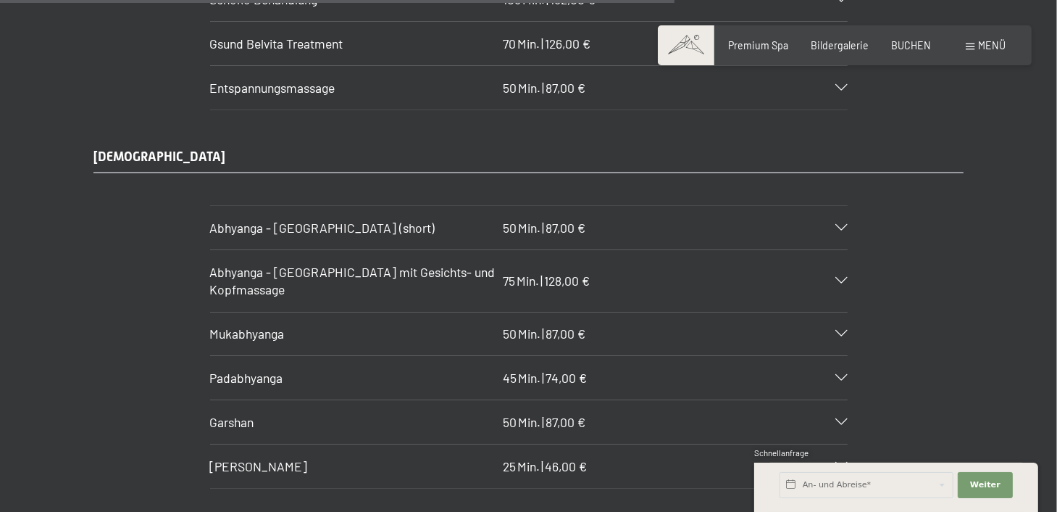
scroll to position [6630, 0]
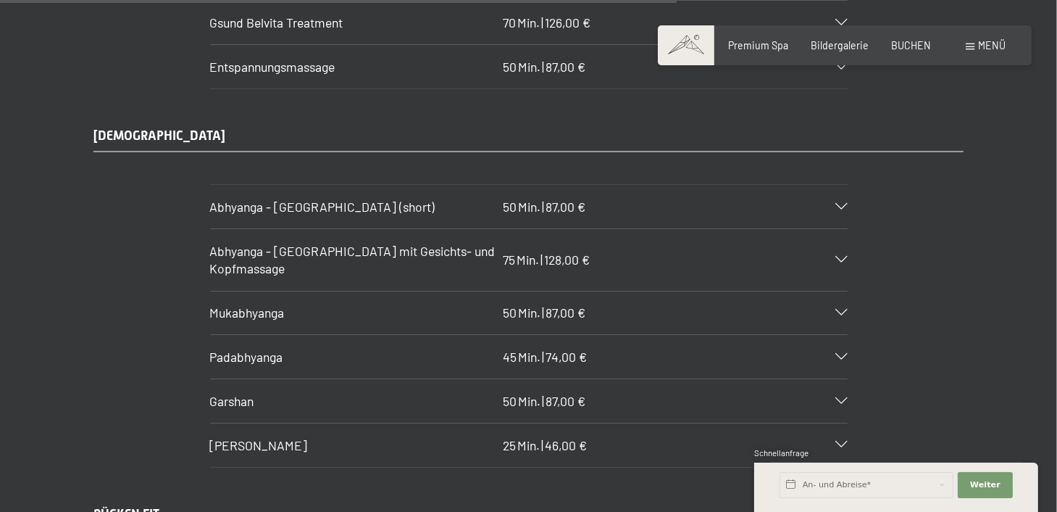
click at [846, 309] on icon at bounding box center [842, 312] width 12 height 7
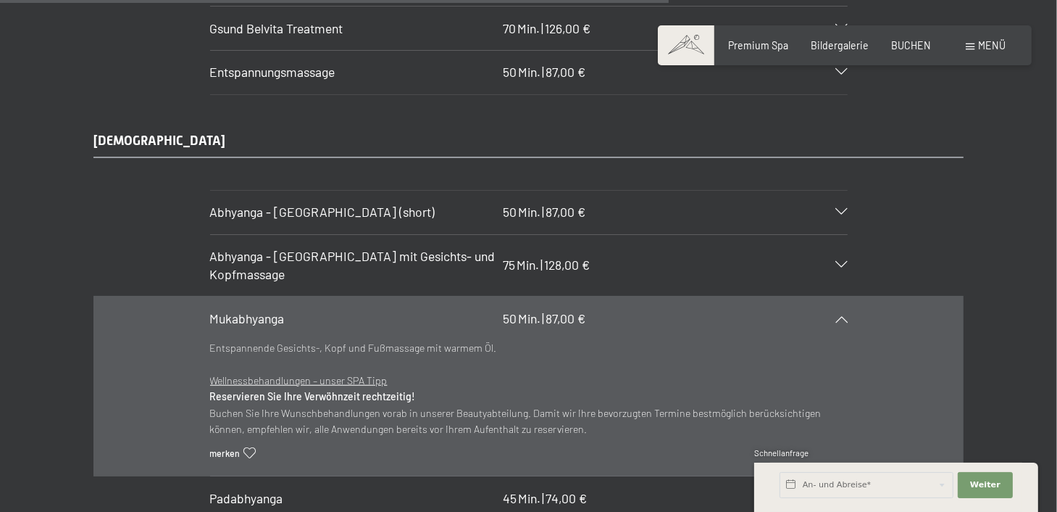
scroll to position [6521, 0]
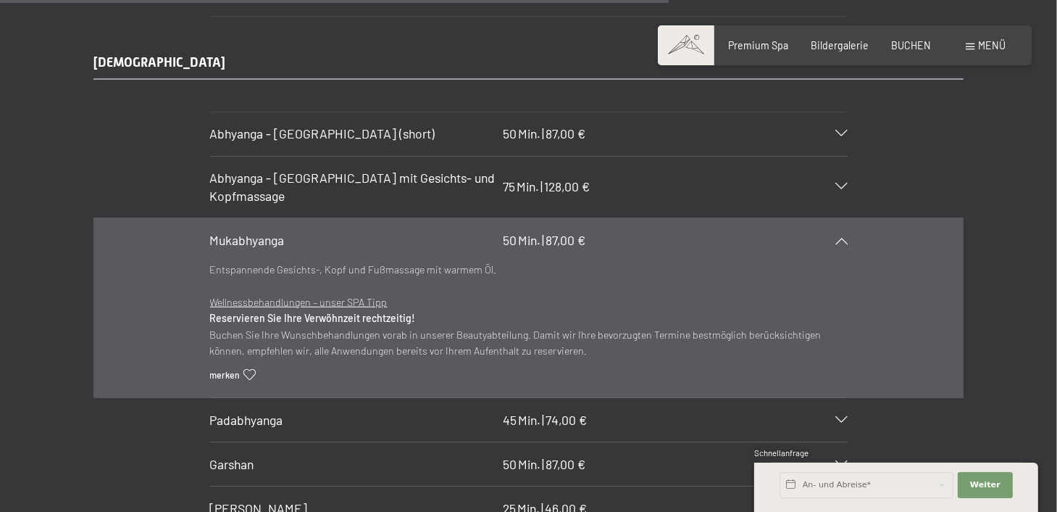
click at [844, 417] on icon at bounding box center [842, 420] width 12 height 7
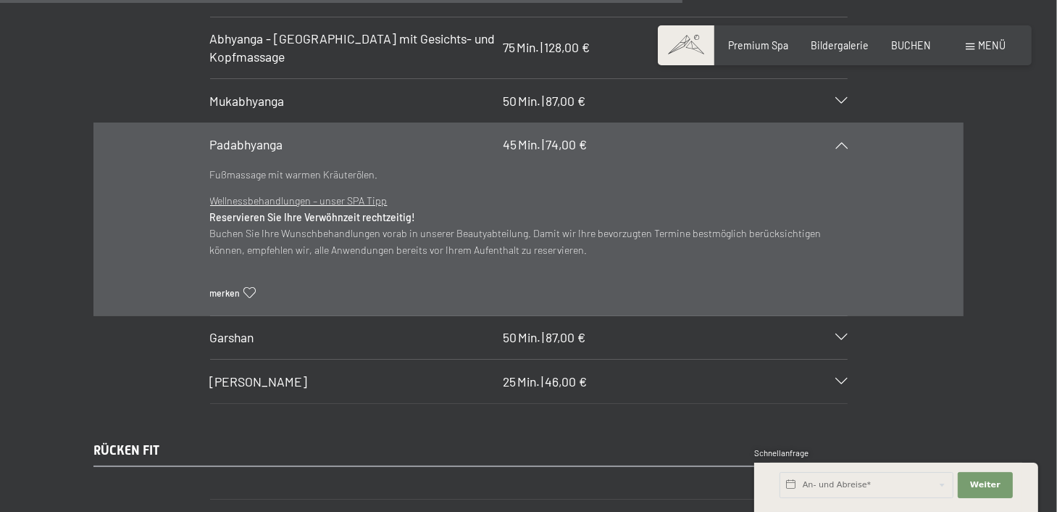
scroll to position [6666, 0]
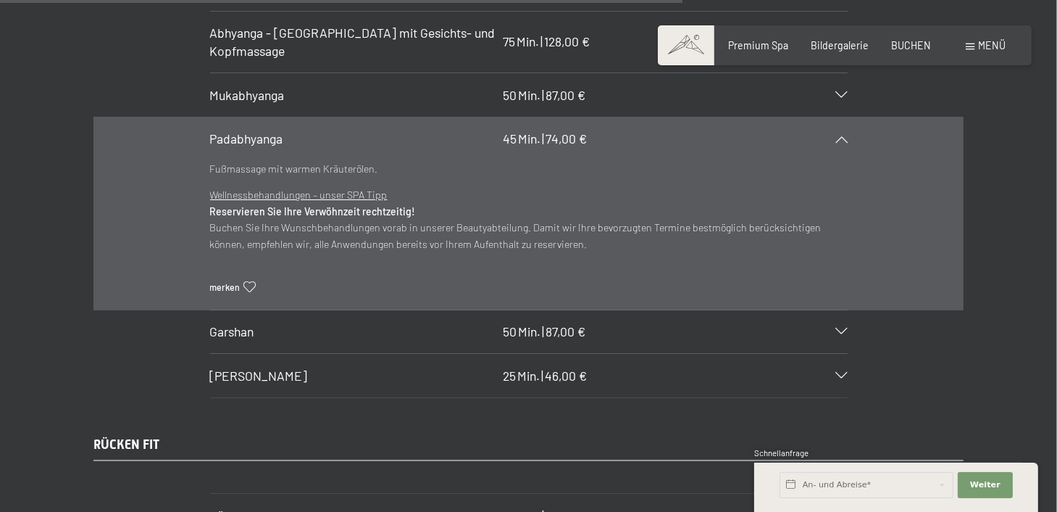
click at [839, 328] on icon at bounding box center [842, 331] width 12 height 7
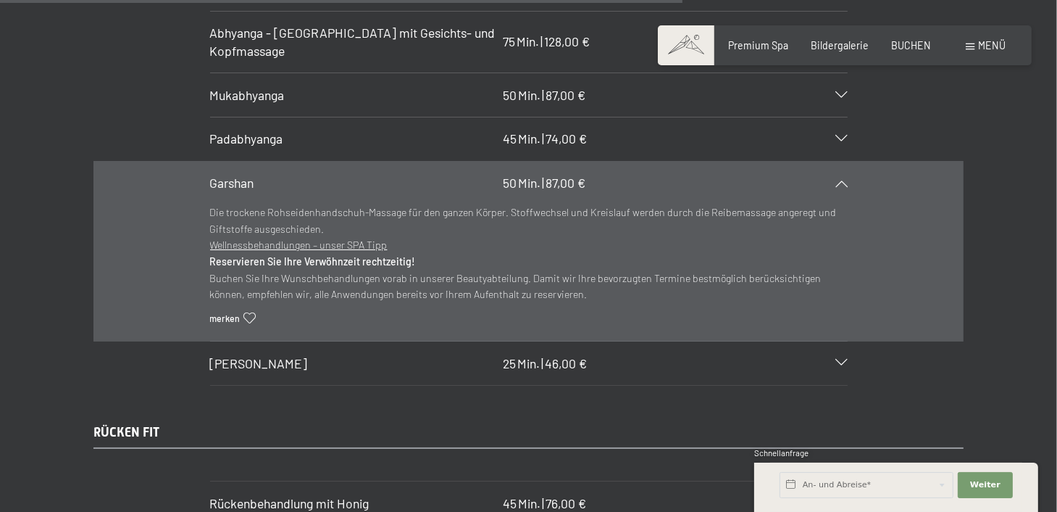
click at [841, 136] on icon at bounding box center [842, 139] width 12 height 7
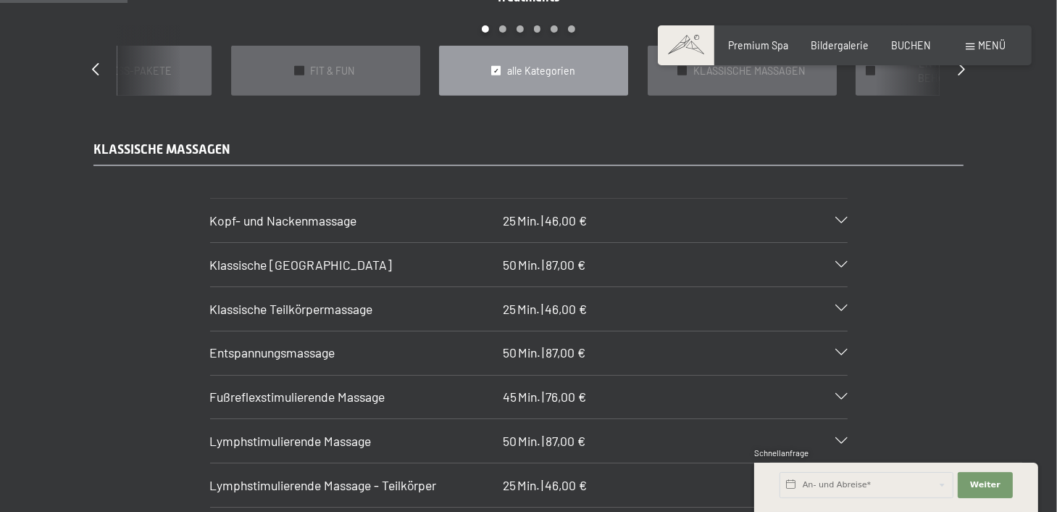
scroll to position [1303, 0]
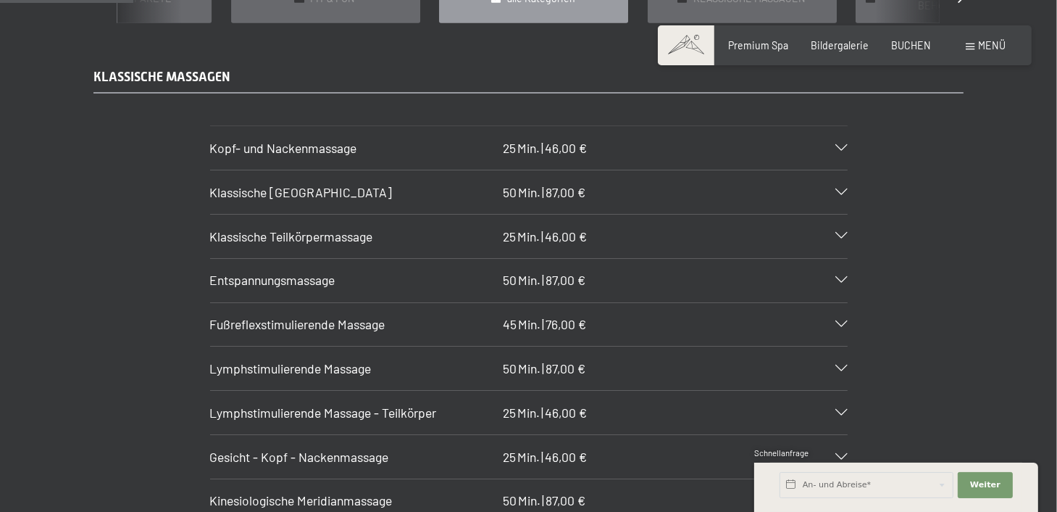
click at [847, 321] on icon at bounding box center [842, 324] width 12 height 7
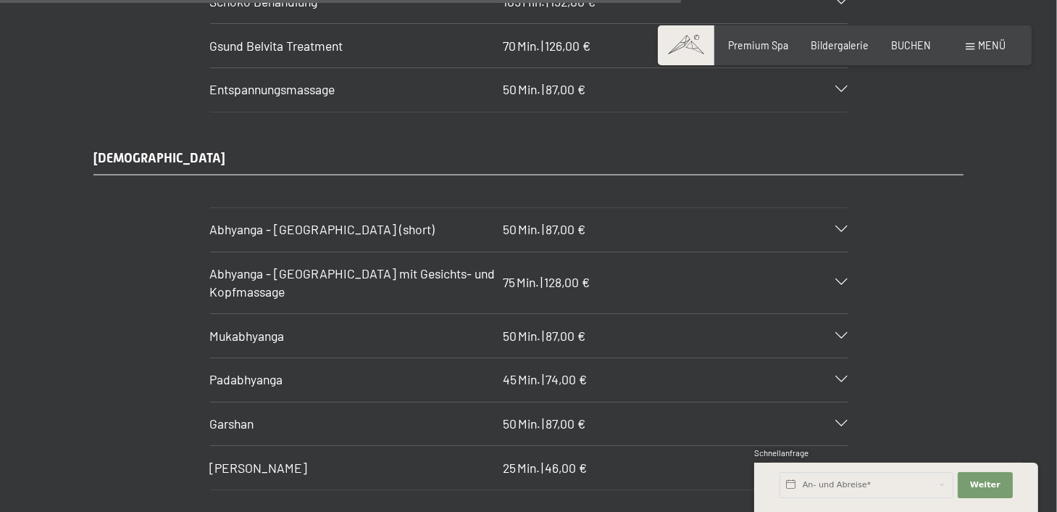
scroll to position [6666, 0]
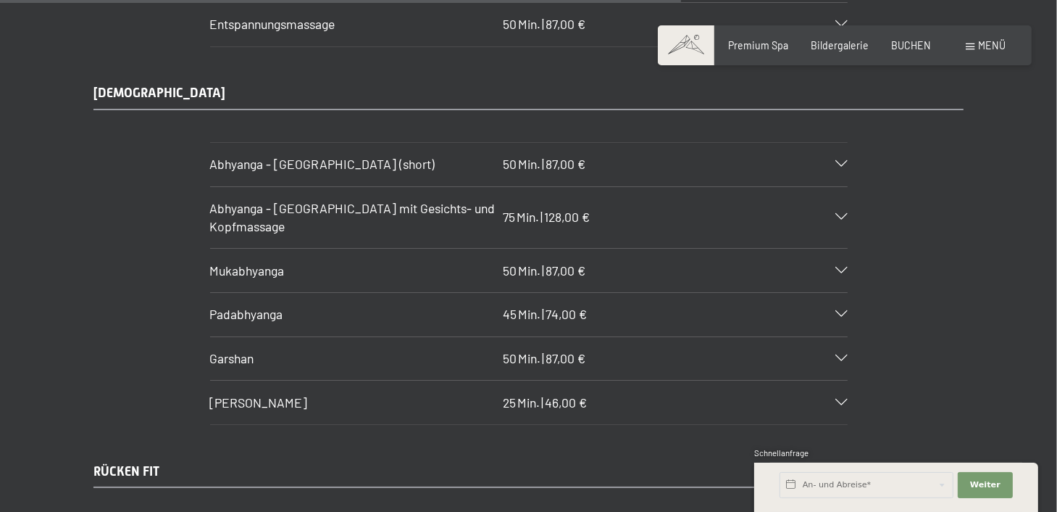
click at [841, 355] on icon at bounding box center [842, 358] width 12 height 7
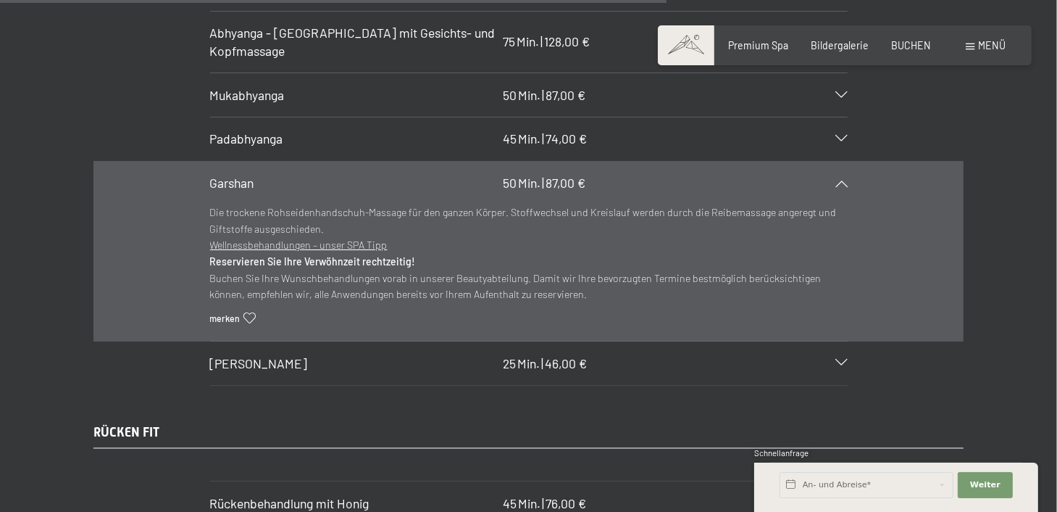
scroll to position [6491, 0]
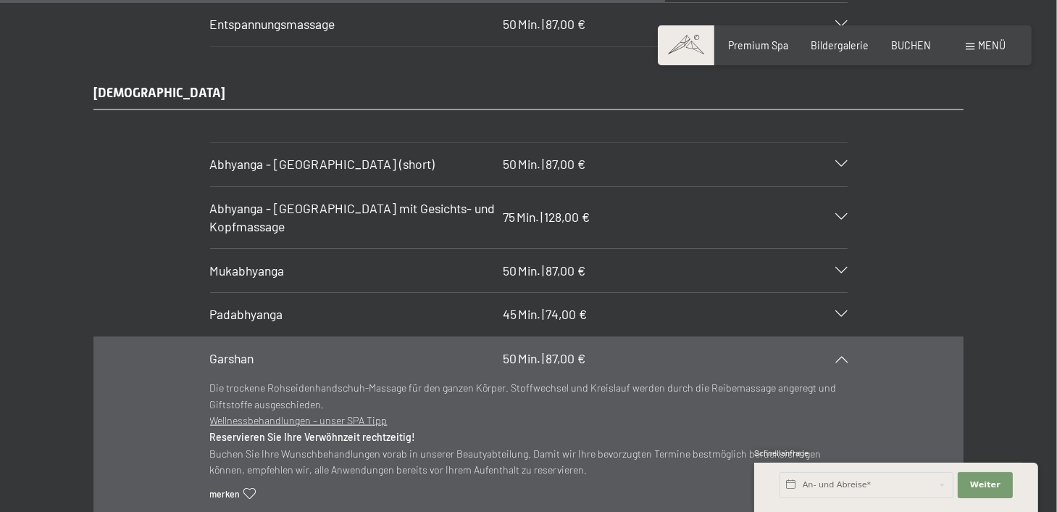
click at [841, 355] on icon at bounding box center [842, 358] width 12 height 7
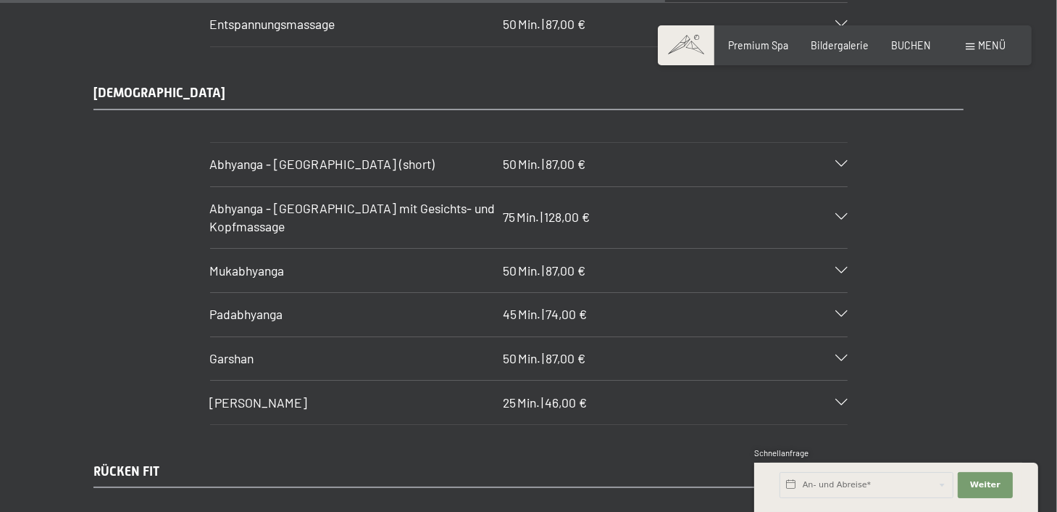
click at [838, 399] on icon at bounding box center [842, 402] width 12 height 7
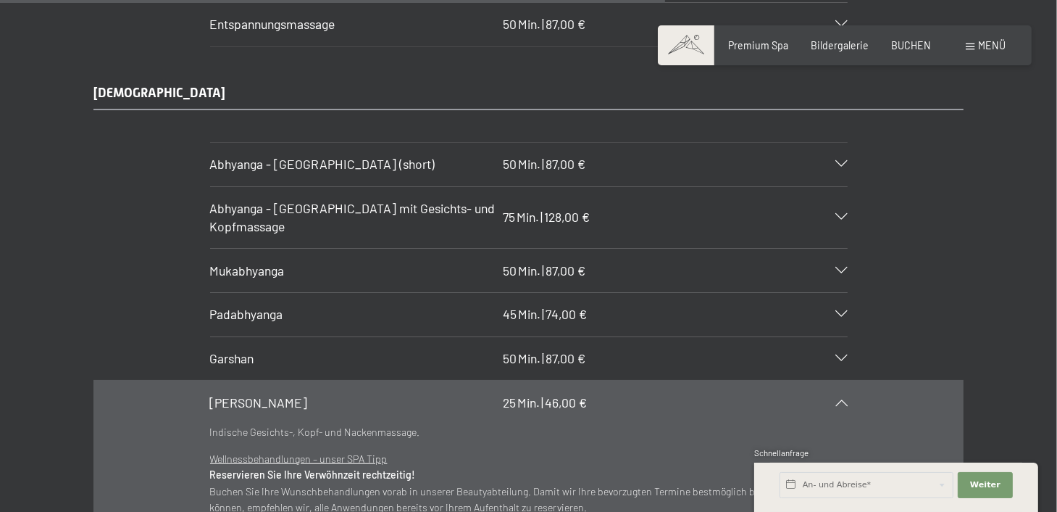
click at [838, 399] on icon at bounding box center [842, 402] width 12 height 7
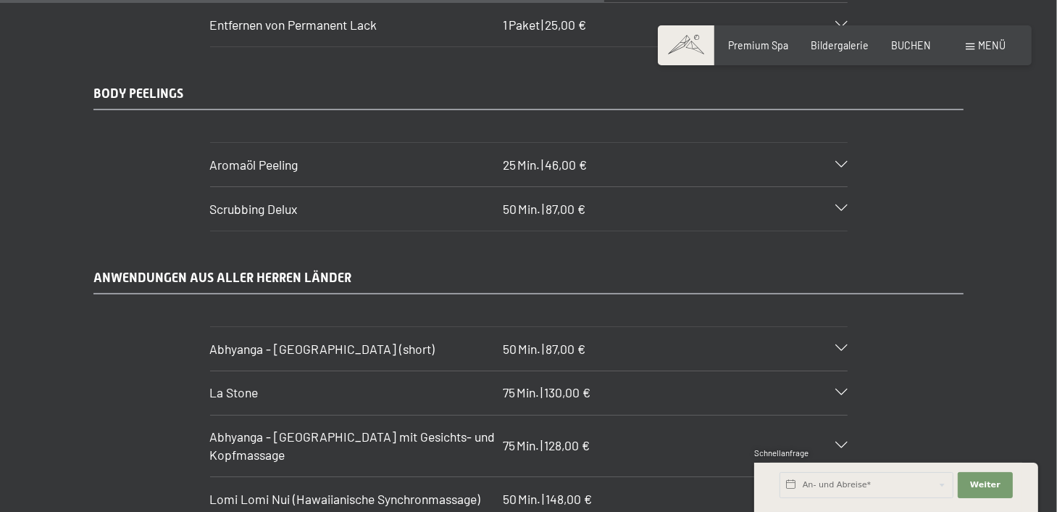
scroll to position [5621, 0]
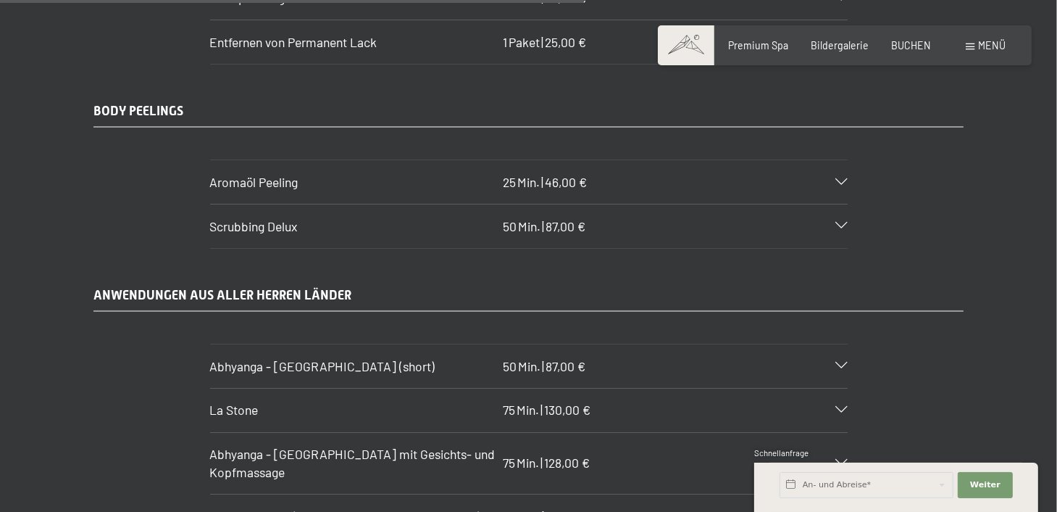
click at [844, 407] on icon at bounding box center [842, 410] width 12 height 7
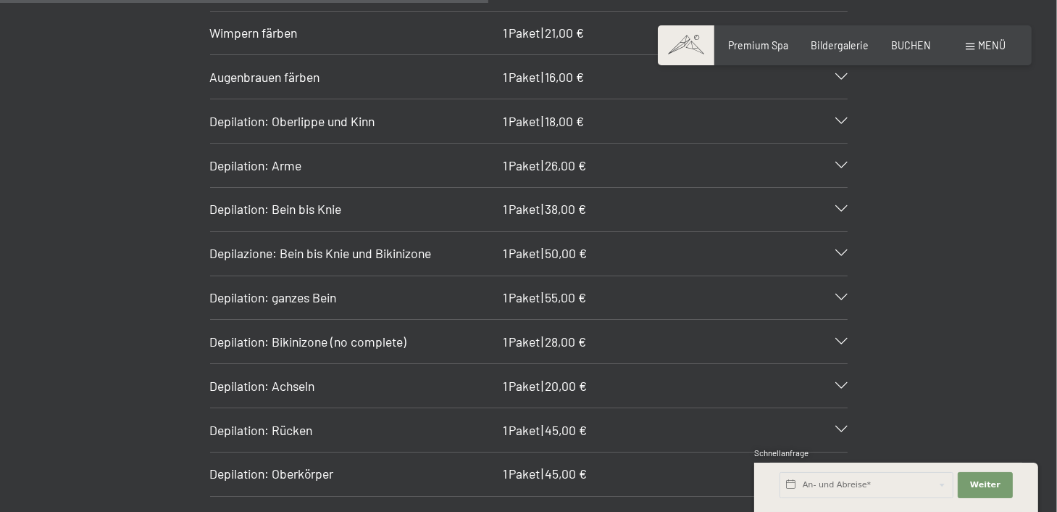
scroll to position [4607, 0]
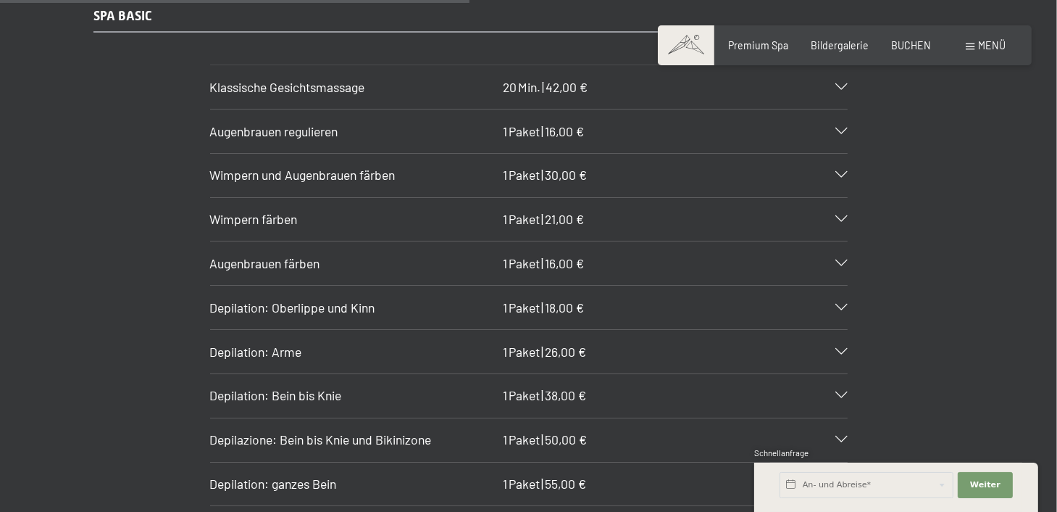
click at [693, 44] on span at bounding box center [686, 45] width 57 height 40
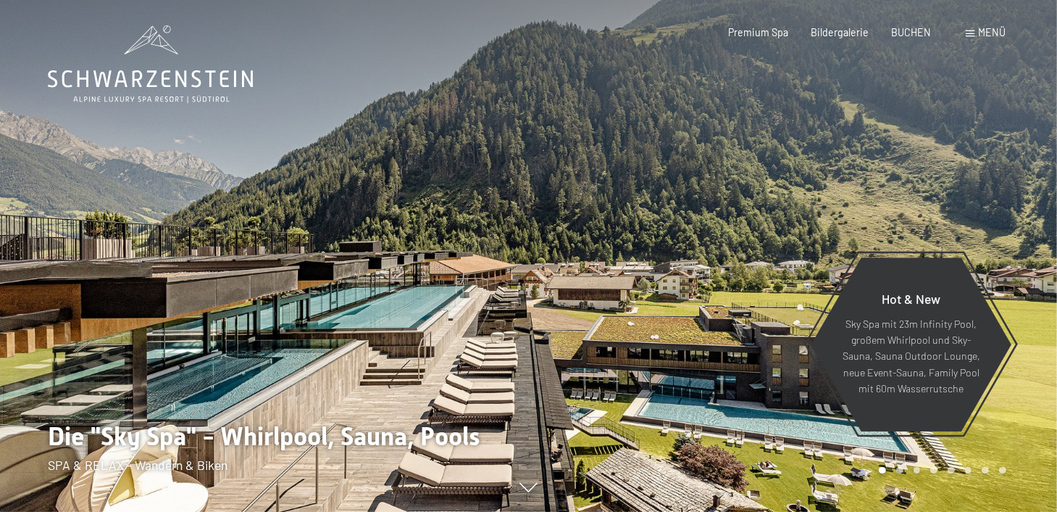
click at [974, 37] on div "Menü" at bounding box center [987, 32] width 40 height 14
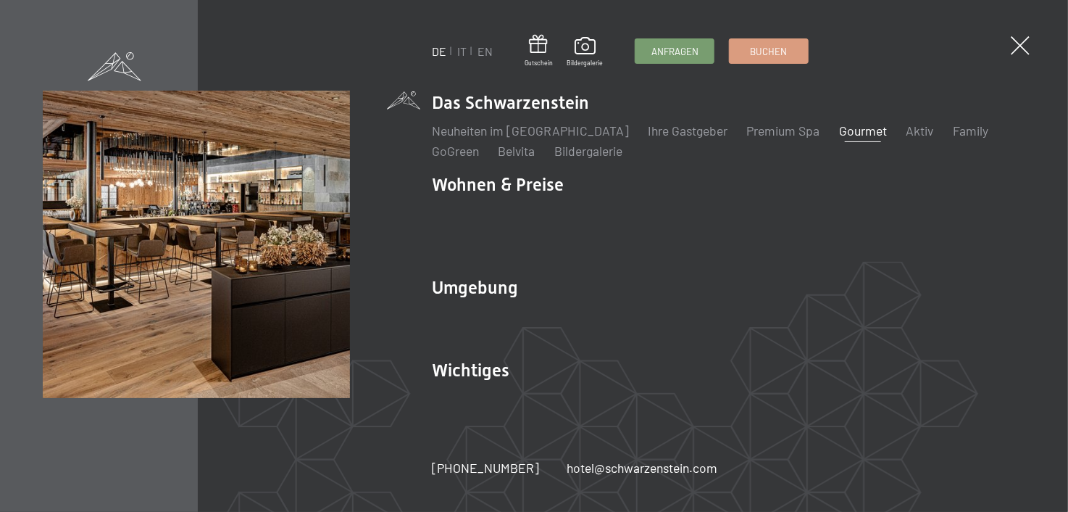
click at [839, 138] on link "Gourmet" at bounding box center [863, 130] width 48 height 16
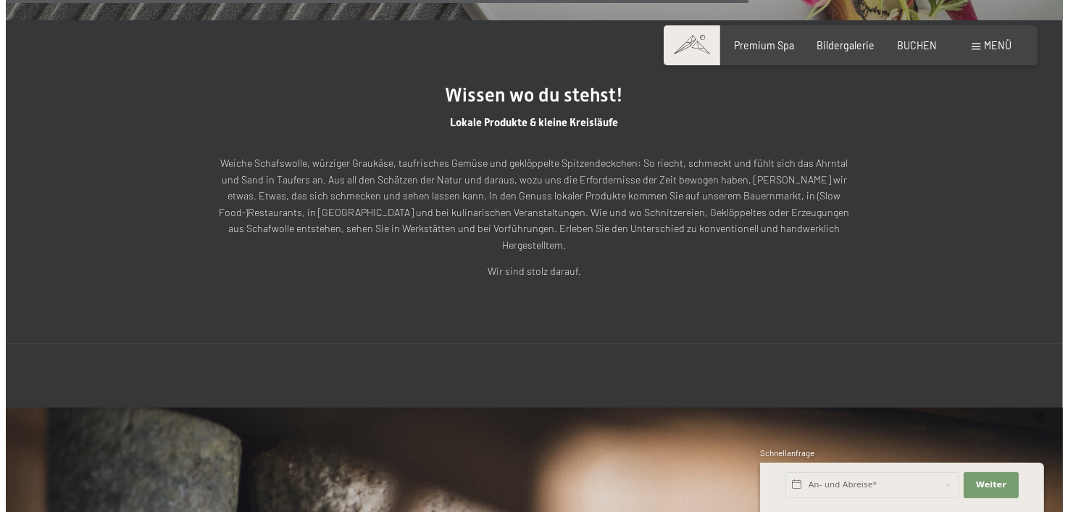
scroll to position [3117, 0]
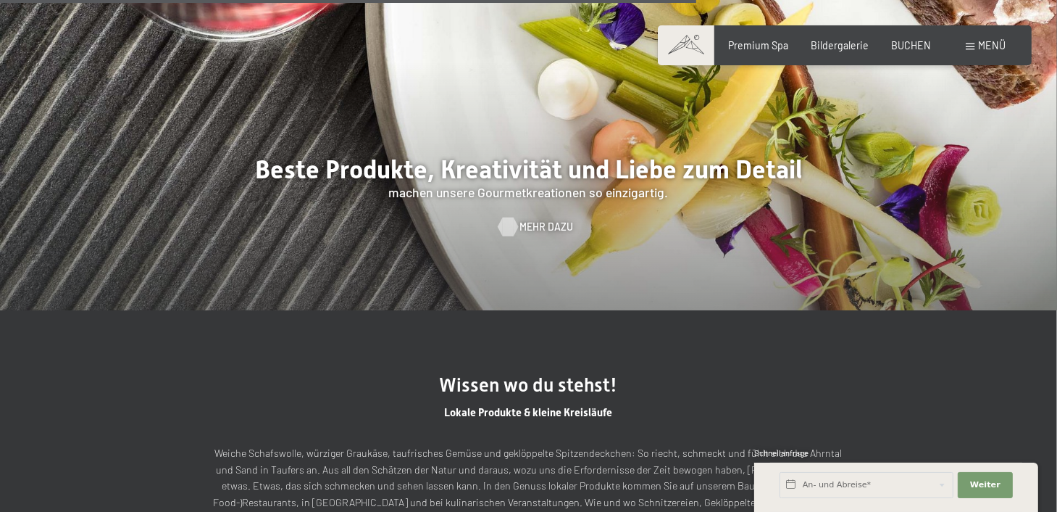
click at [544, 227] on span "Mehr dazu" at bounding box center [547, 227] width 54 height 14
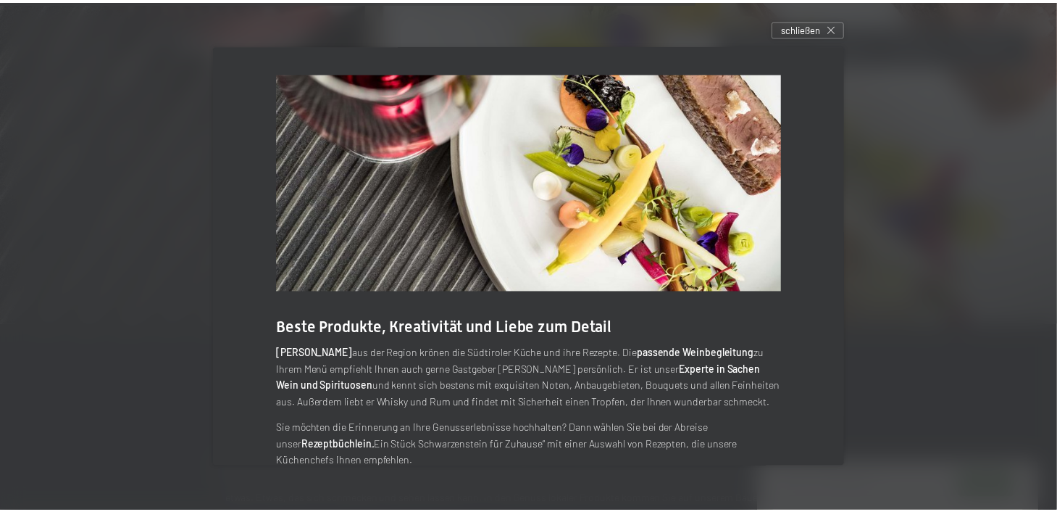
scroll to position [0, 0]
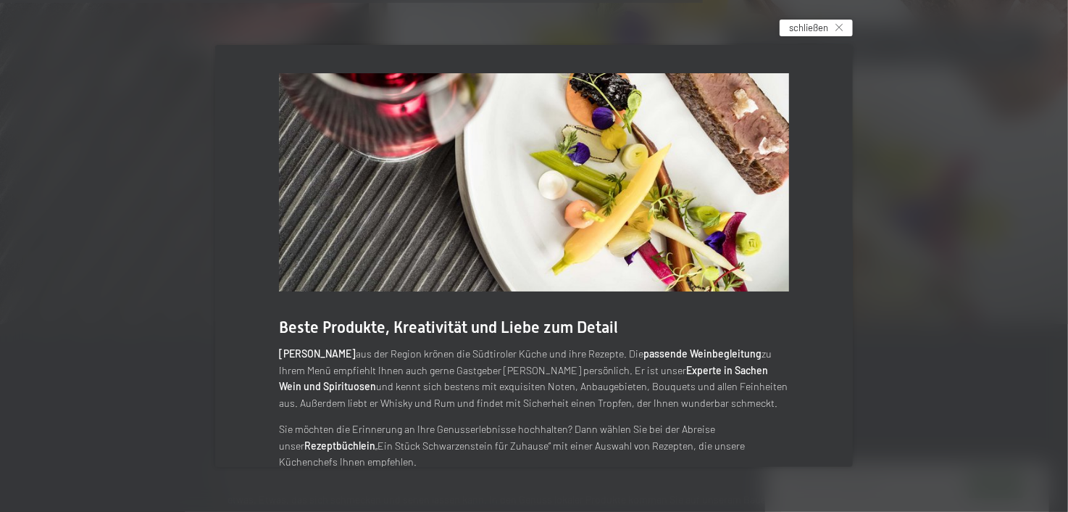
click at [841, 28] on icon at bounding box center [839, 27] width 7 height 7
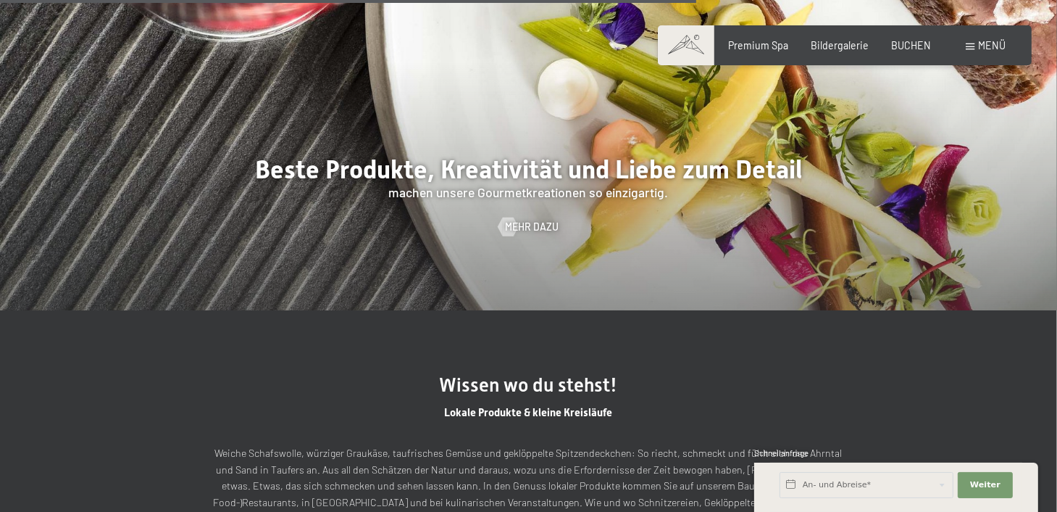
click at [991, 47] on span "Menü" at bounding box center [993, 45] width 28 height 12
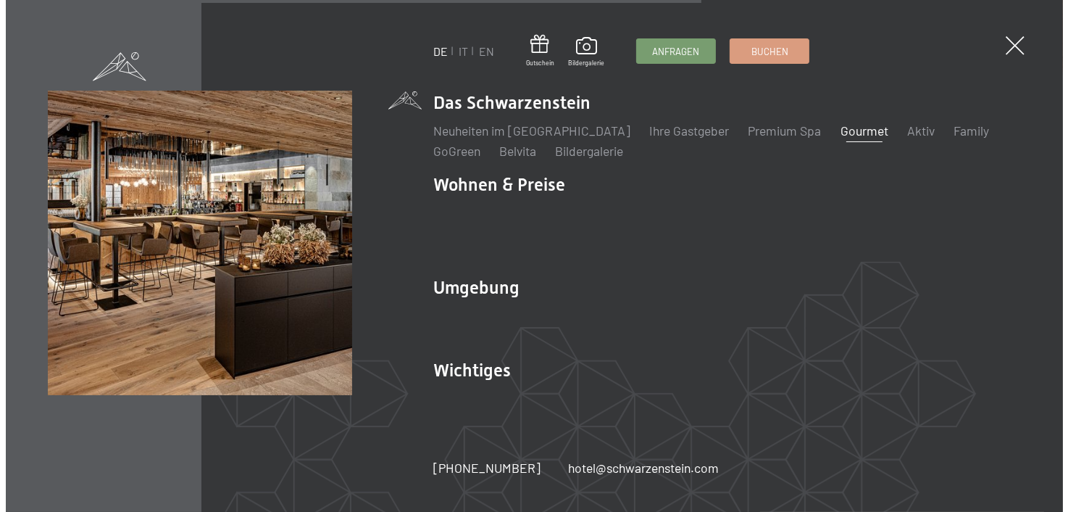
scroll to position [3125, 0]
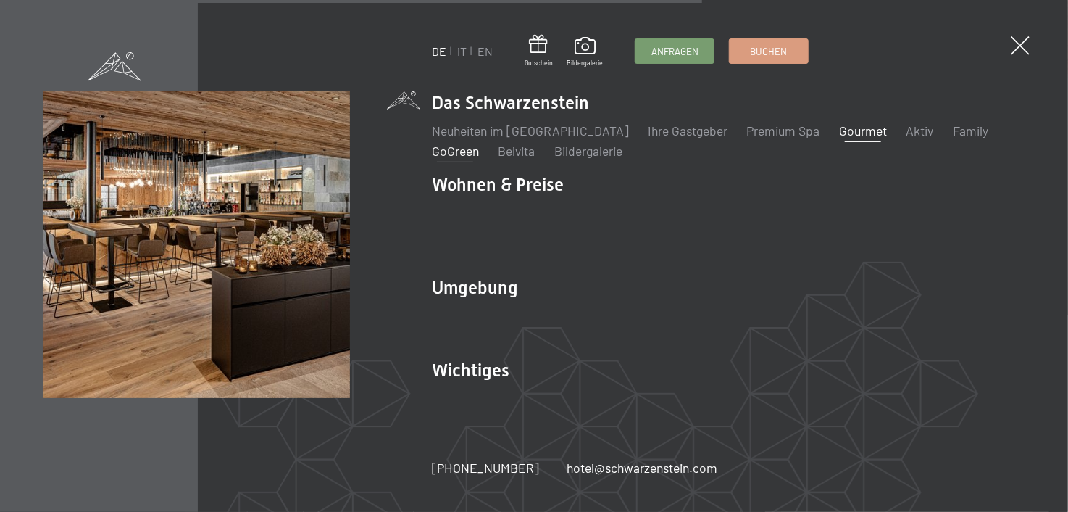
click at [462, 159] on link "GoGreen" at bounding box center [455, 151] width 47 height 16
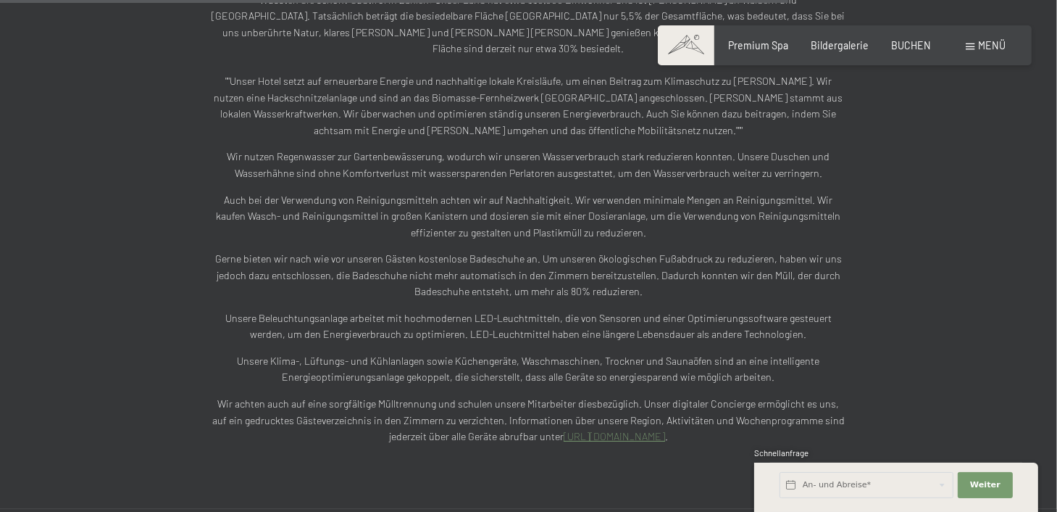
scroll to position [2827, 0]
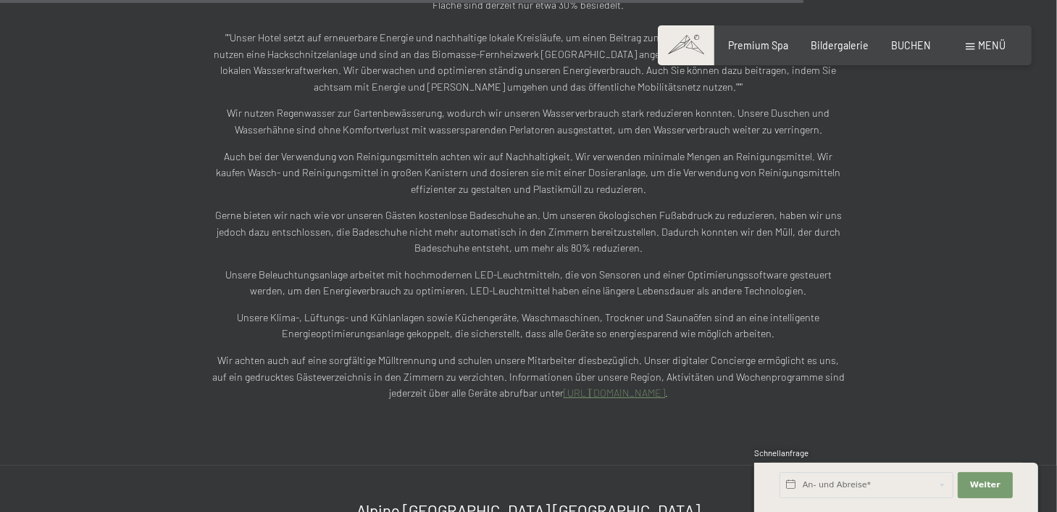
click at [625, 386] on link "[URL][DOMAIN_NAME]" at bounding box center [614, 392] width 101 height 12
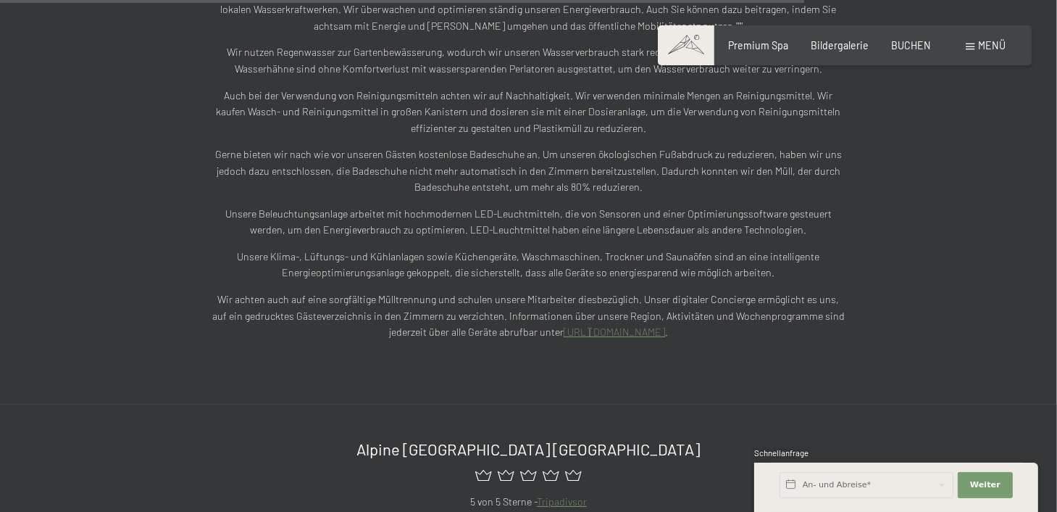
scroll to position [2899, 0]
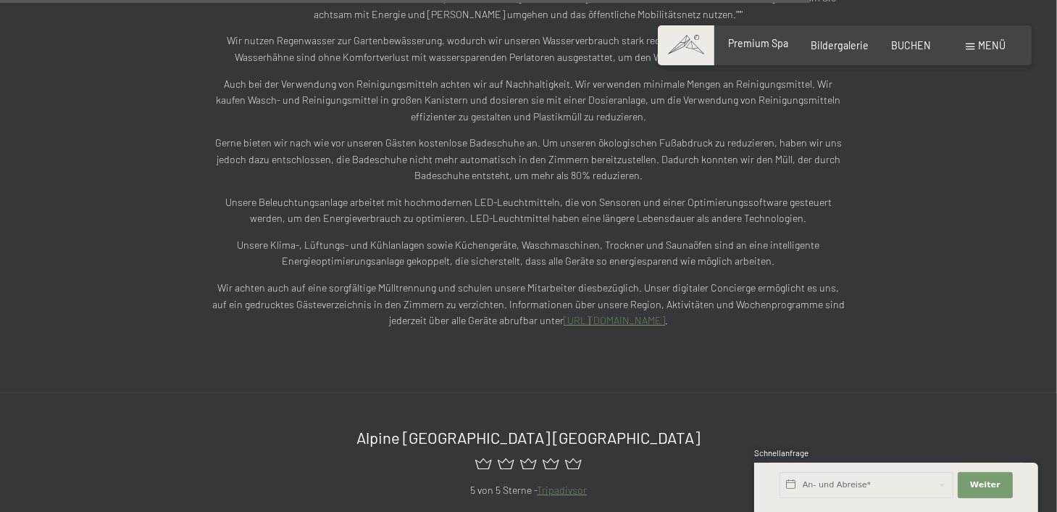
click at [774, 44] on span "Premium Spa" at bounding box center [758, 43] width 60 height 12
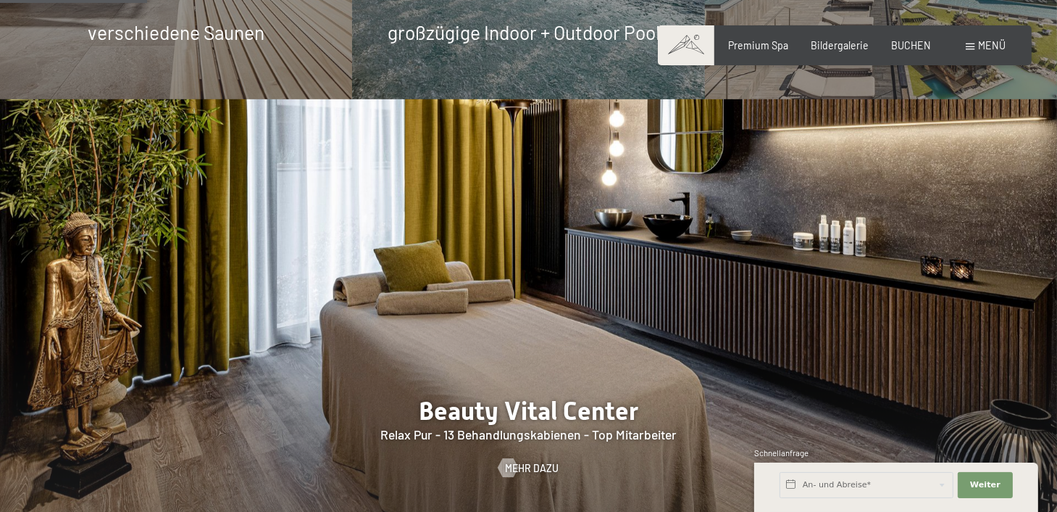
scroll to position [1377, 0]
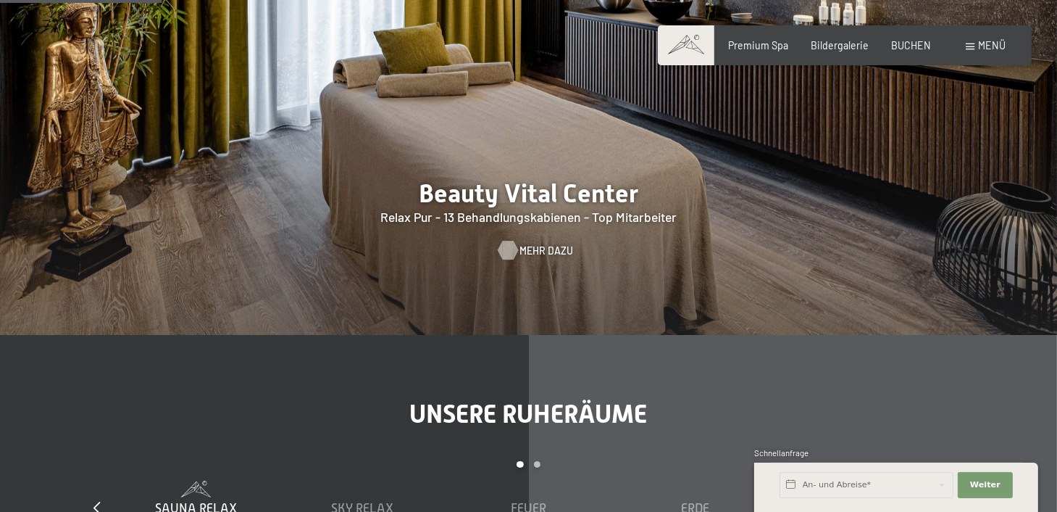
click at [532, 254] on span "Mehr dazu" at bounding box center [547, 251] width 54 height 14
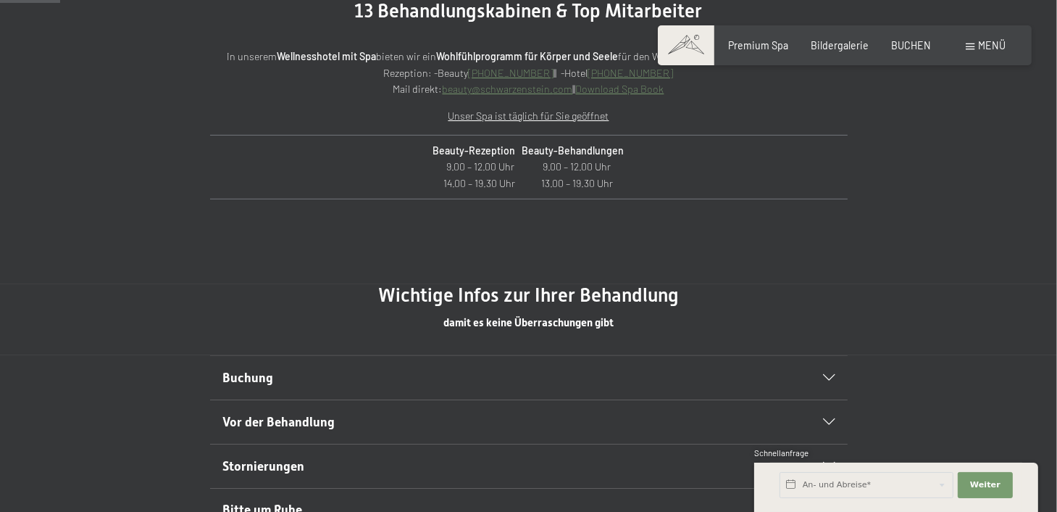
click at [834, 381] on icon at bounding box center [829, 378] width 12 height 7
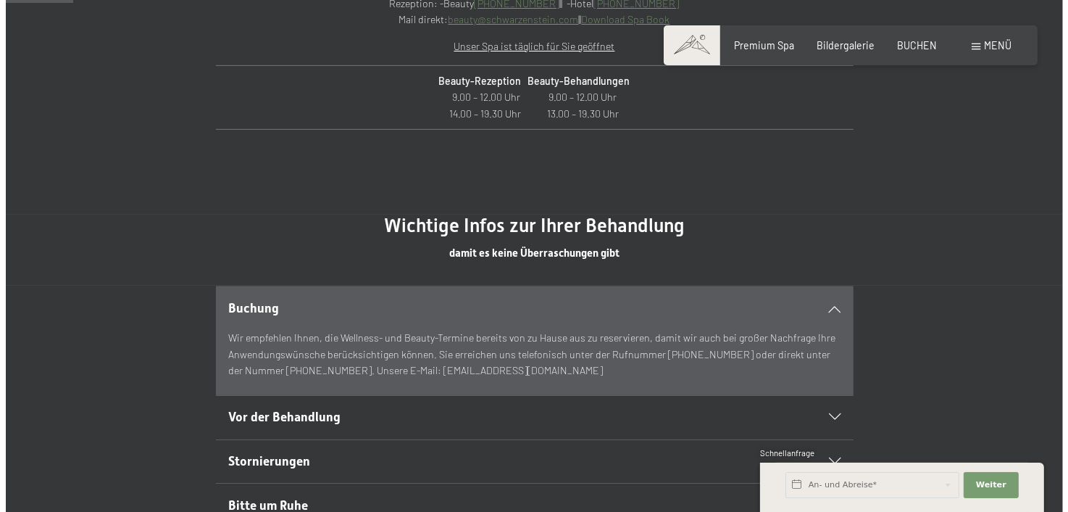
scroll to position [652, 0]
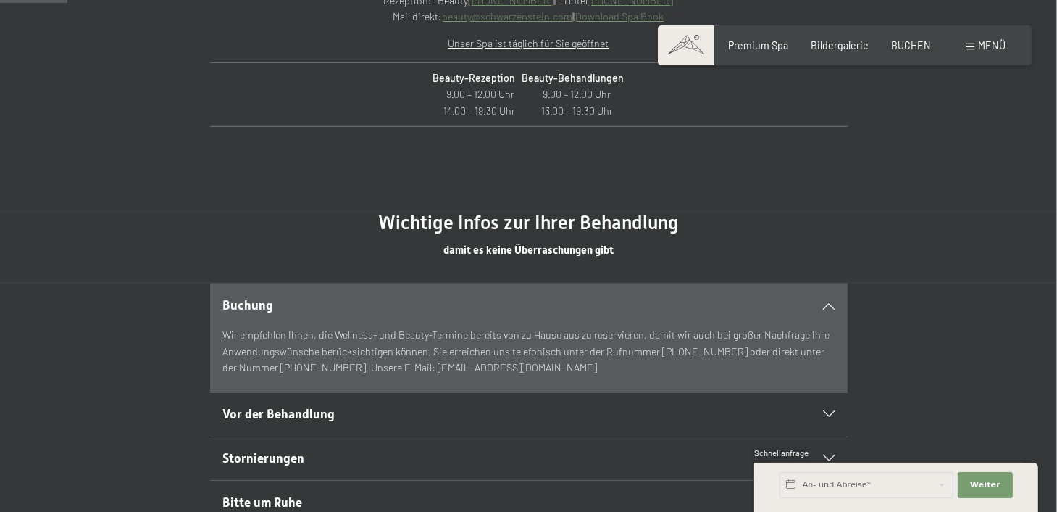
click at [978, 49] on div "Menü" at bounding box center [987, 45] width 40 height 14
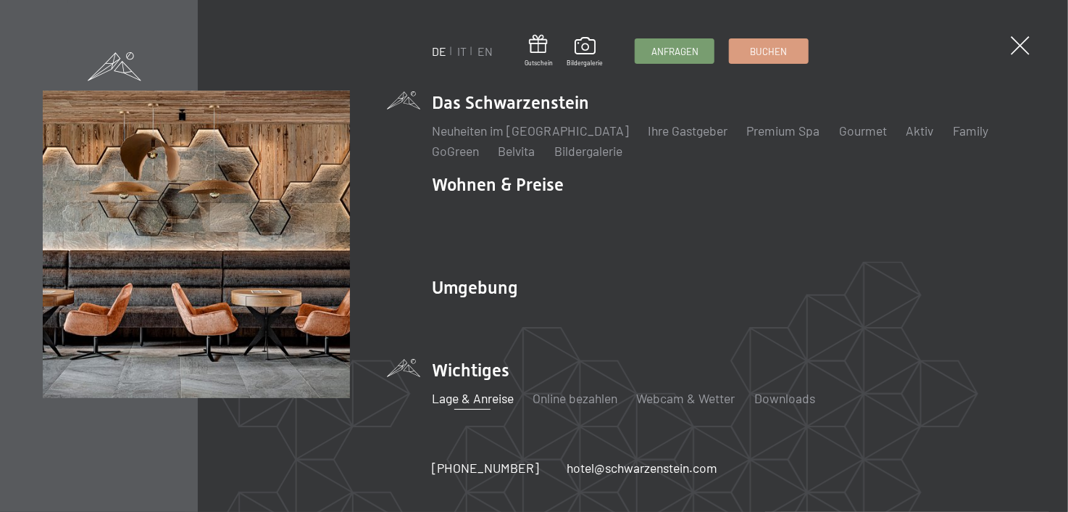
click at [478, 390] on link "Lage & Anreise" at bounding box center [473, 398] width 82 height 16
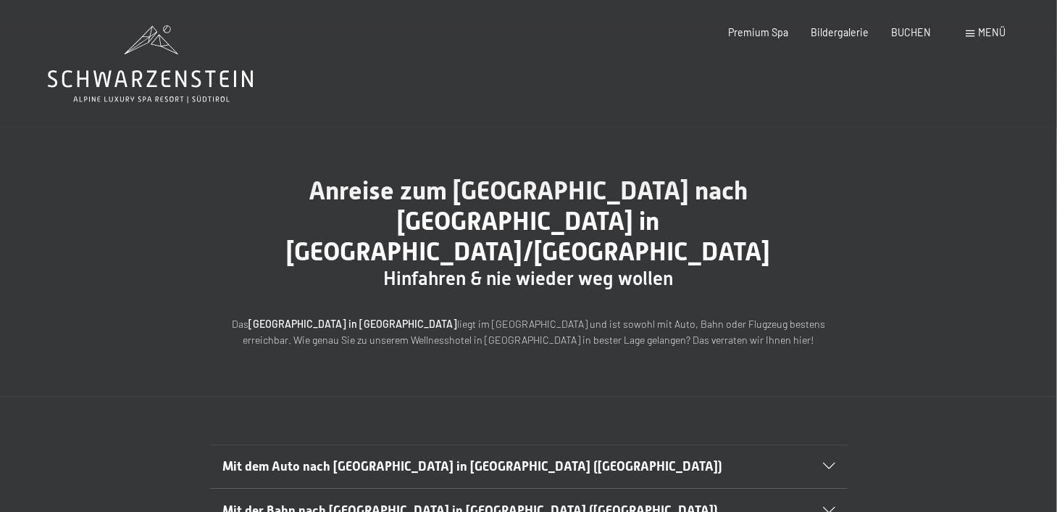
click at [971, 35] on span at bounding box center [971, 33] width 9 height 7
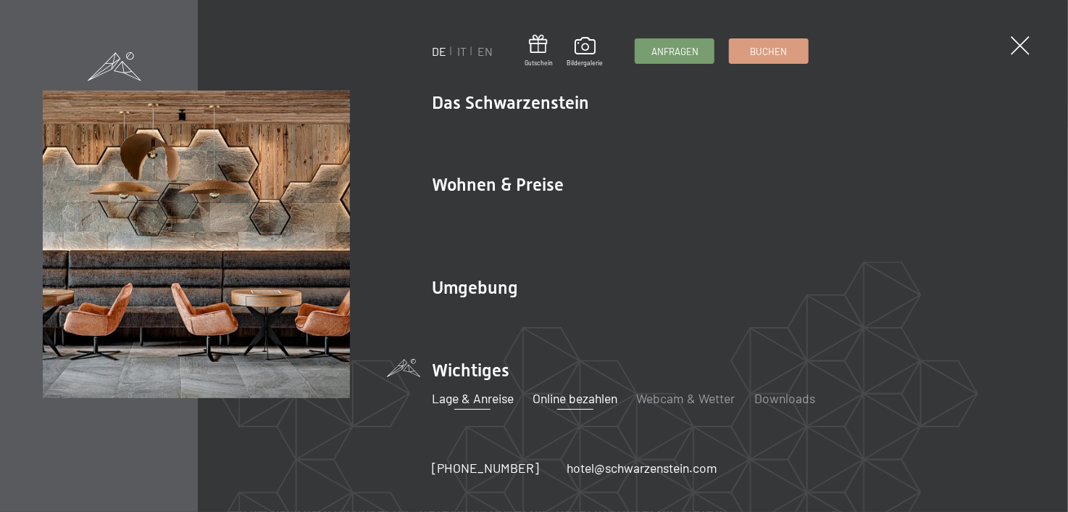
click at [584, 392] on link "Online bezahlen" at bounding box center [575, 398] width 85 height 16
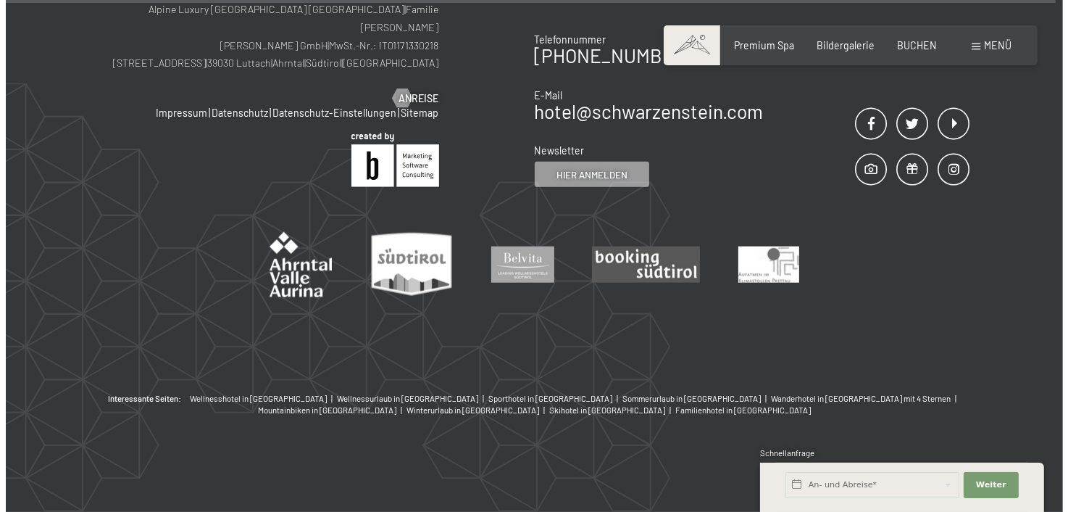
scroll to position [1391, 0]
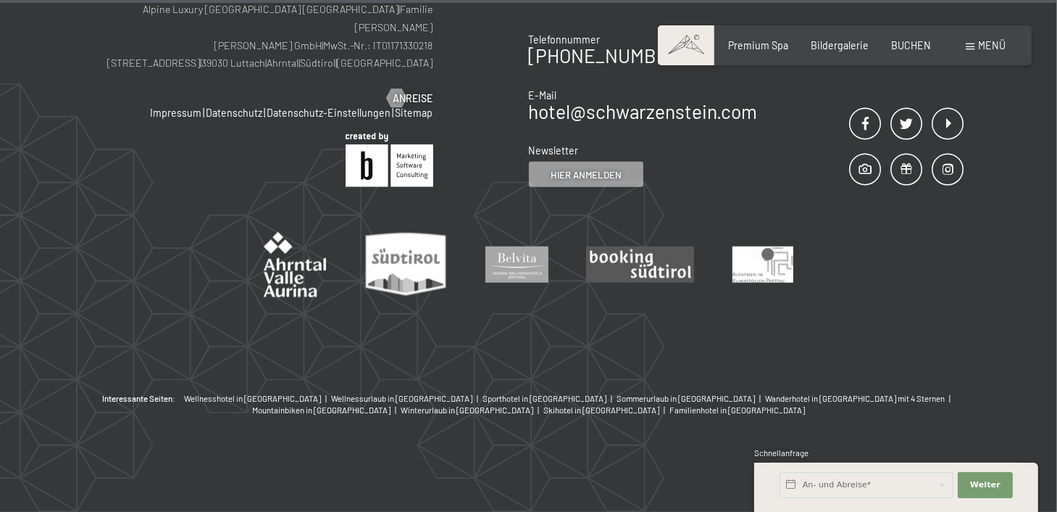
click at [982, 53] on div "Buchen Anfragen Premium Spa Bildergalerie BUCHEN Menü DE IT EN Gutschein Bilder…" at bounding box center [844, 45] width 323 height 14
click at [978, 47] on div "Menü" at bounding box center [987, 45] width 40 height 14
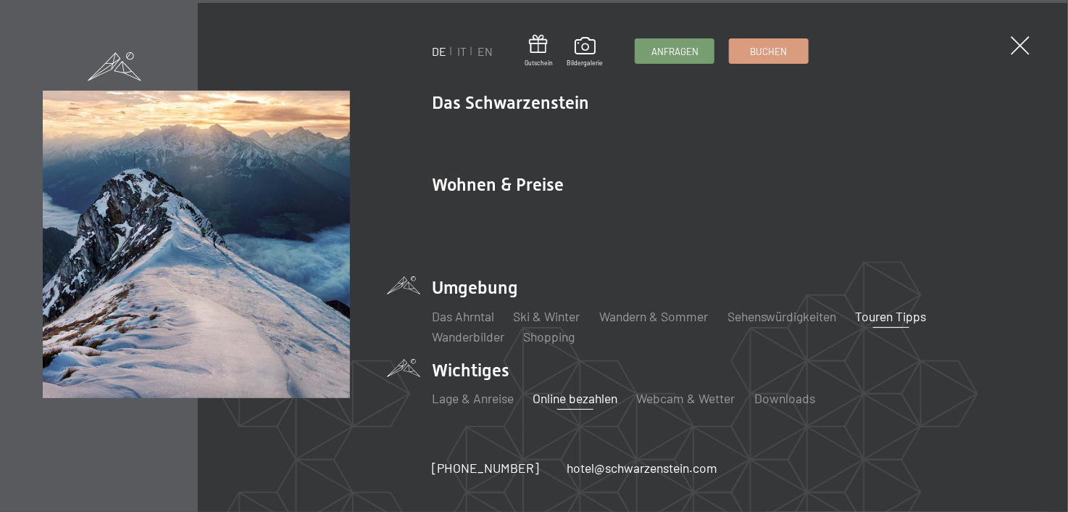
click at [886, 308] on link "Touren Tipps" at bounding box center [891, 316] width 71 height 16
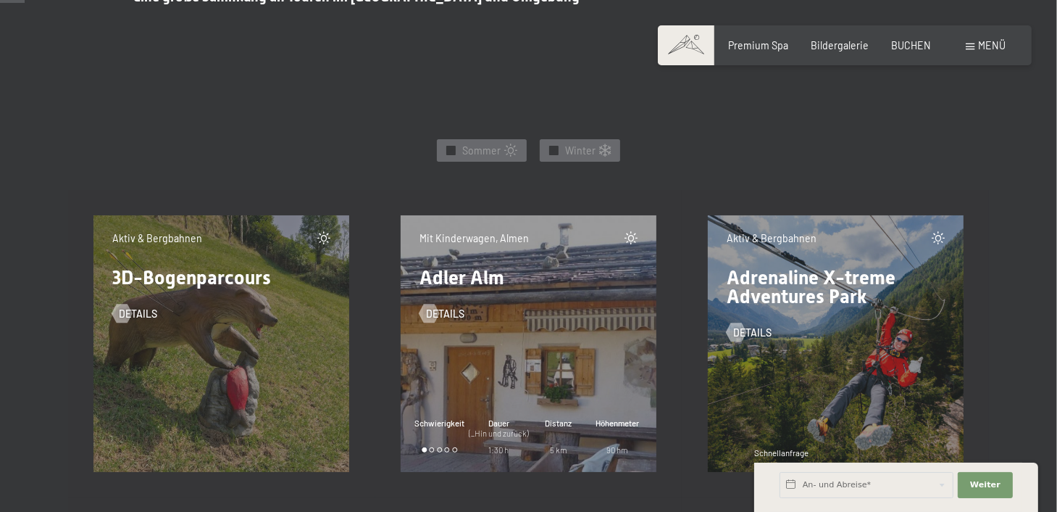
scroll to position [580, 0]
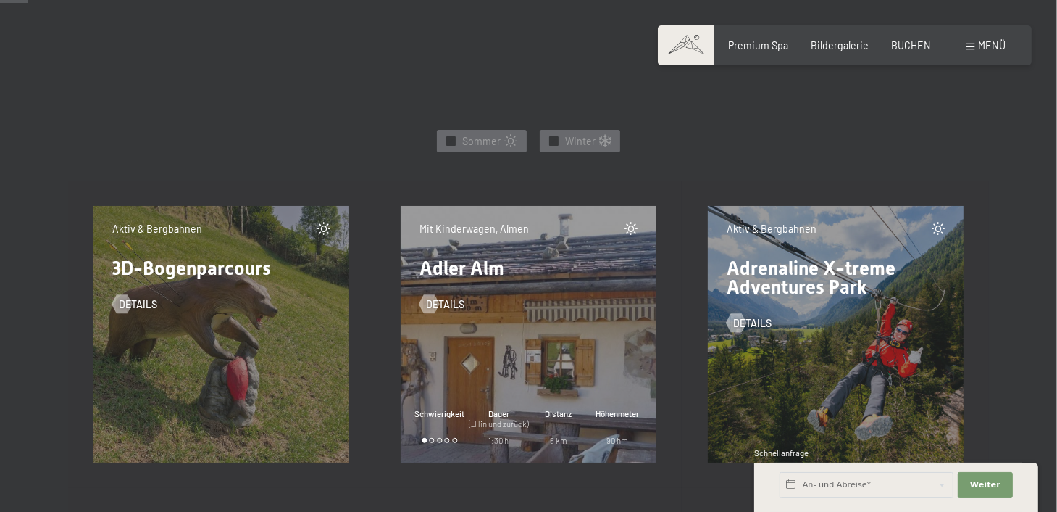
click at [690, 48] on span at bounding box center [686, 45] width 57 height 40
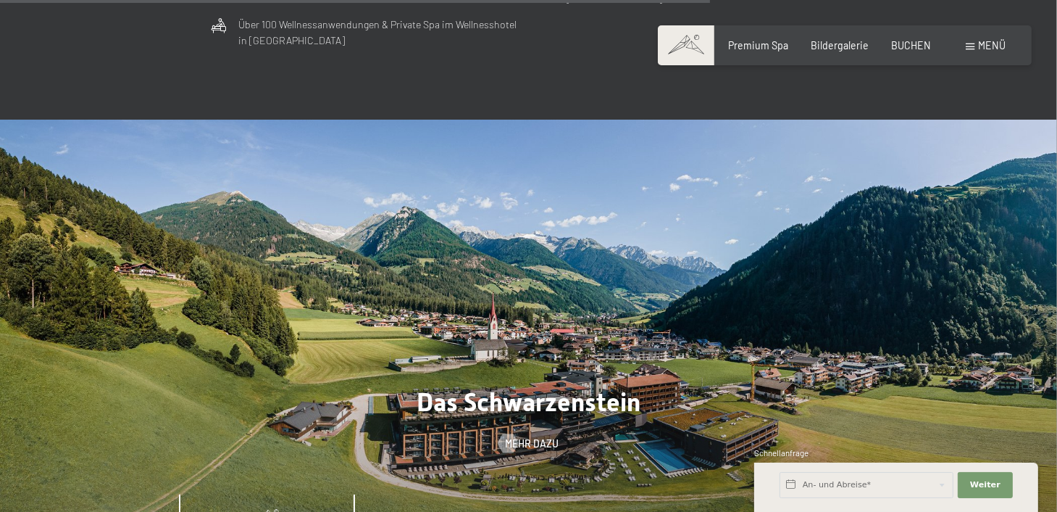
scroll to position [4059, 0]
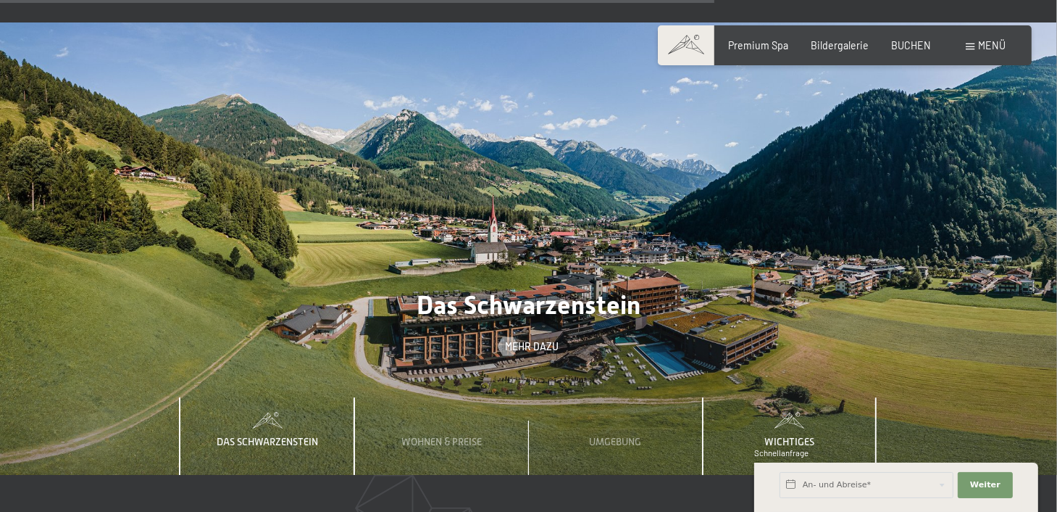
click at [802, 436] on span "Wichtiges" at bounding box center [790, 442] width 50 height 12
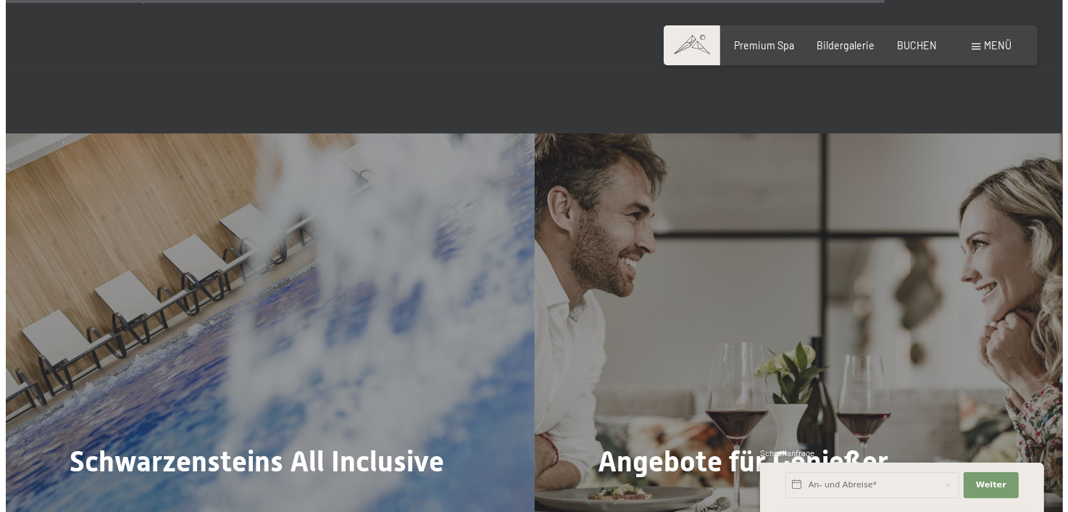
scroll to position [4981, 0]
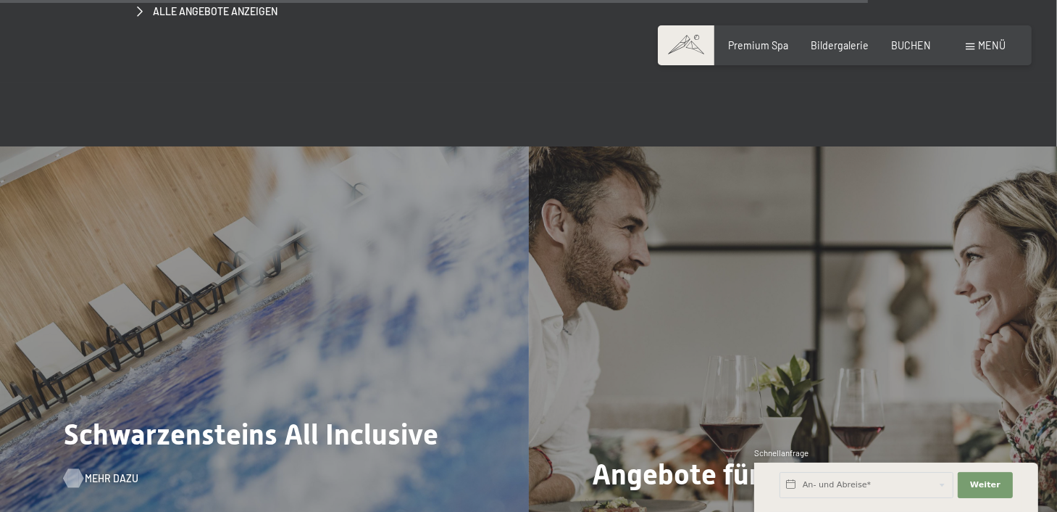
click at [101, 471] on span "Mehr dazu" at bounding box center [112, 478] width 54 height 14
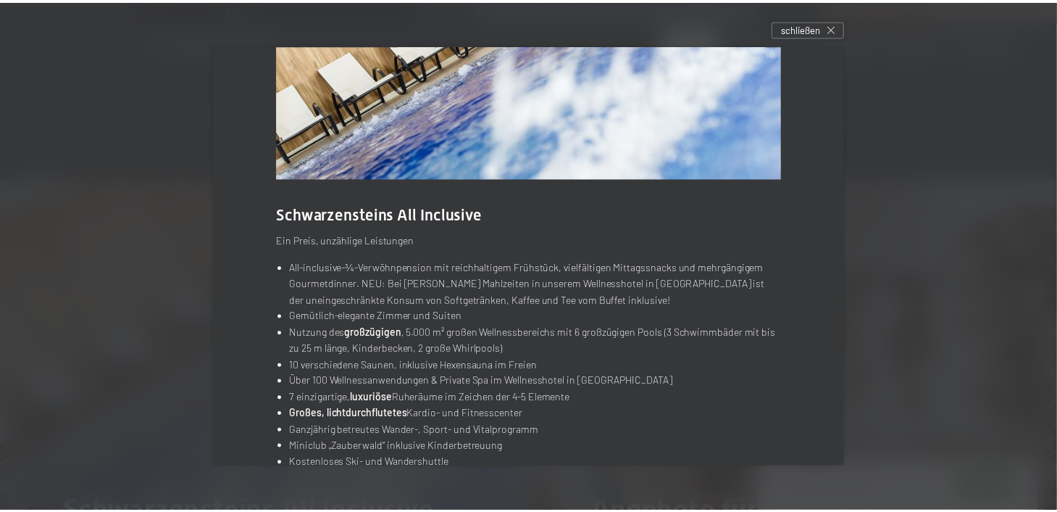
scroll to position [66, 0]
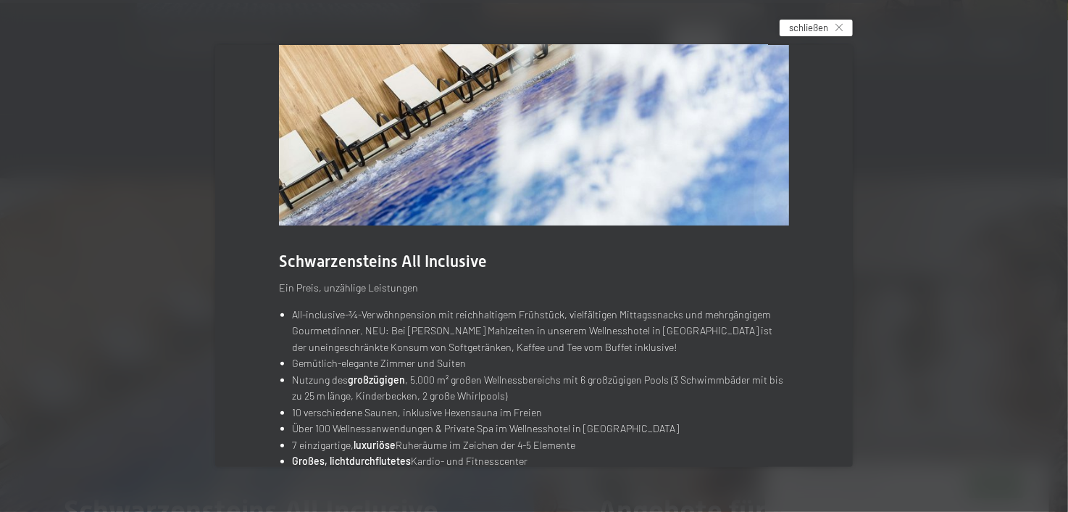
click at [847, 30] on div "schließen" at bounding box center [816, 28] width 73 height 17
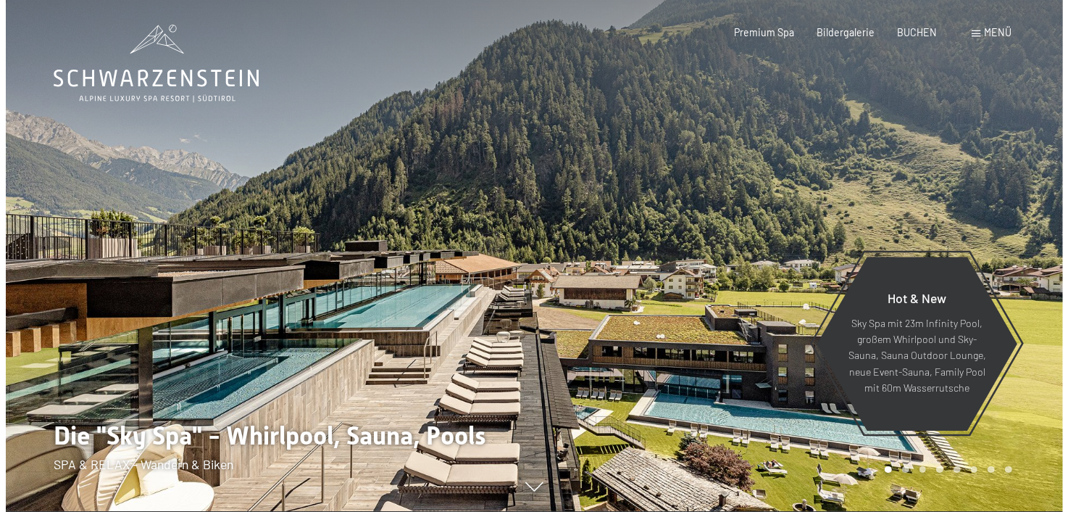
scroll to position [0, 0]
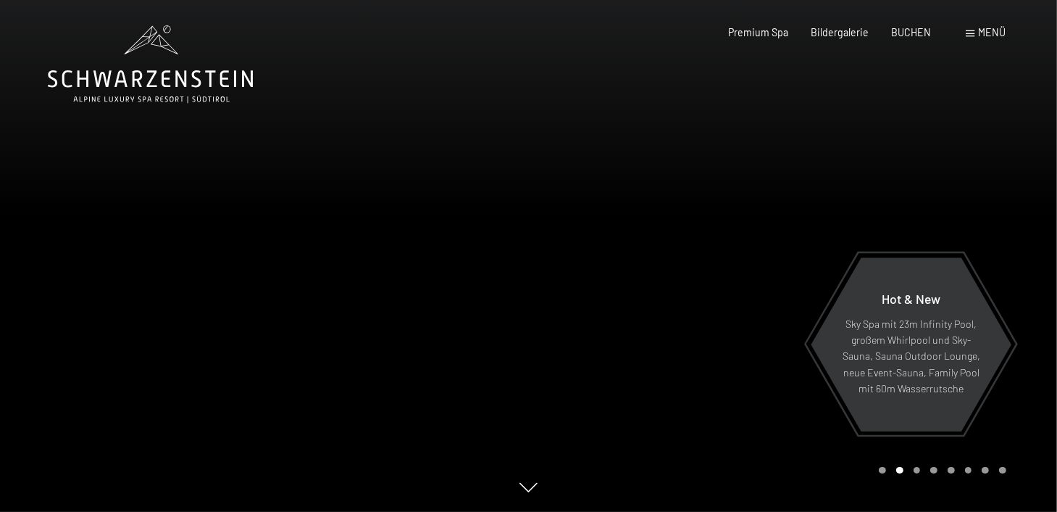
click at [994, 31] on span "Menü" at bounding box center [993, 32] width 28 height 12
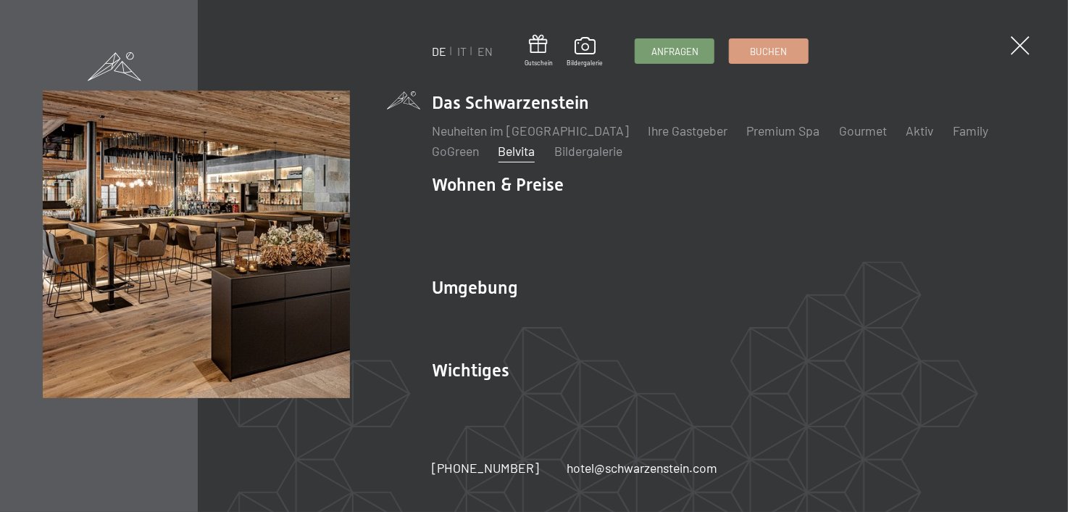
click at [517, 159] on link "Belvita" at bounding box center [516, 151] width 37 height 16
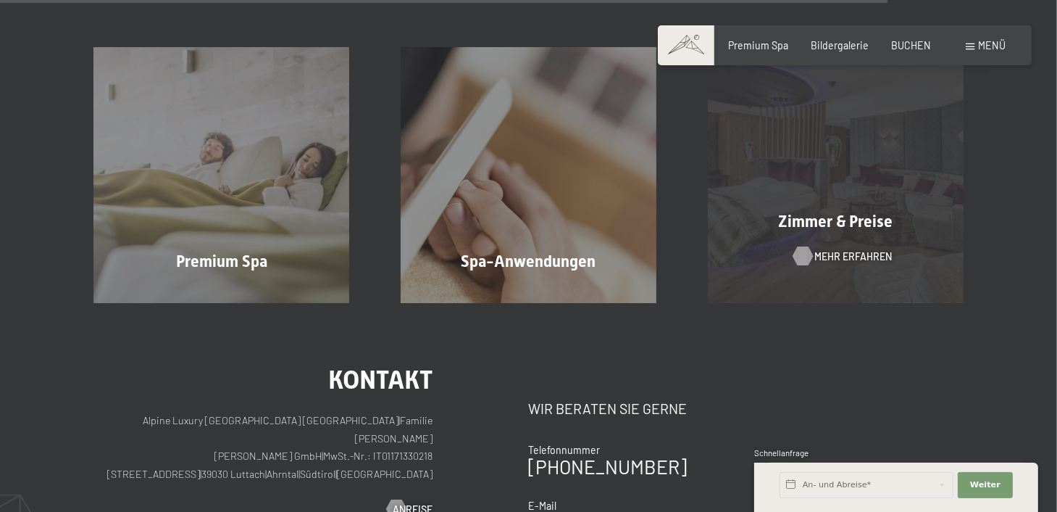
scroll to position [1899, 0]
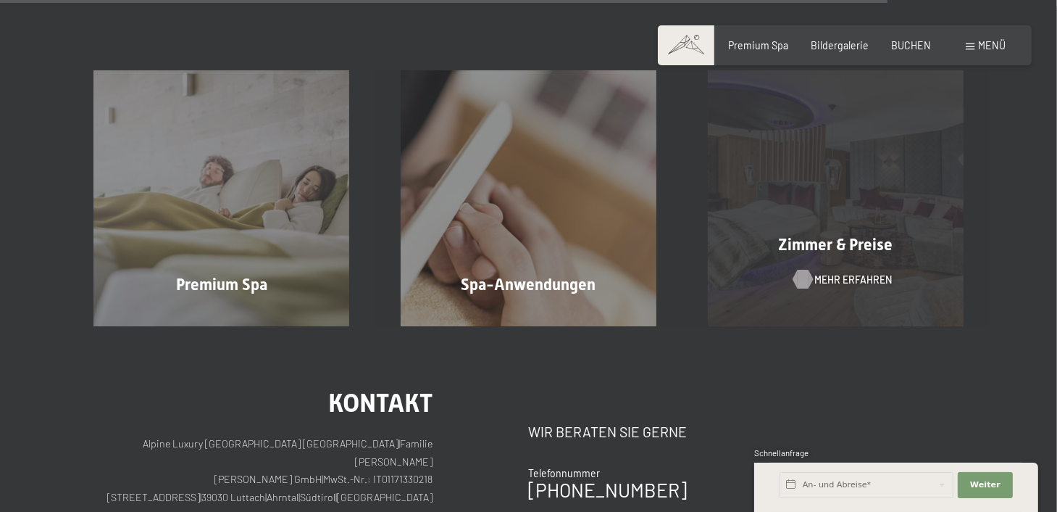
click at [833, 273] on span "Mehr erfahren" at bounding box center [854, 280] width 78 height 14
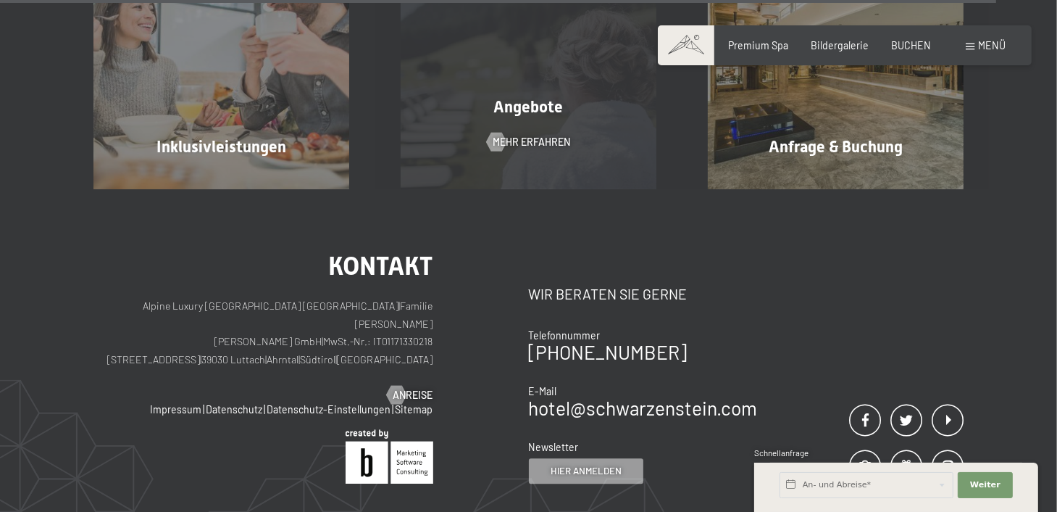
scroll to position [3854, 0]
